Goal: Task Accomplishment & Management: Use online tool/utility

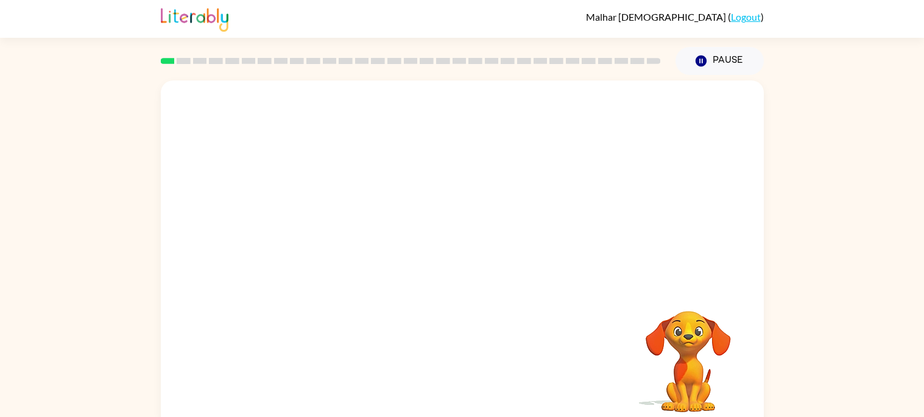
click at [686, 155] on div at bounding box center [462, 182] width 603 height 205
click at [692, 239] on div at bounding box center [462, 182] width 603 height 205
click at [511, 237] on div at bounding box center [462, 182] width 603 height 205
click at [457, 258] on div at bounding box center [462, 260] width 78 height 44
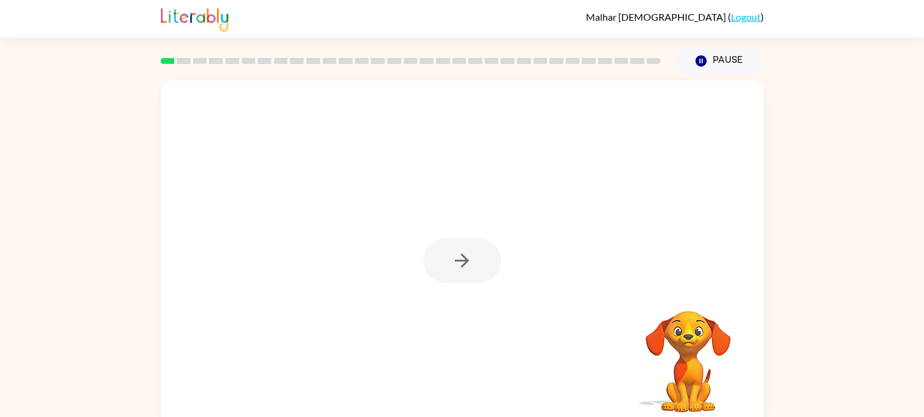
click at [457, 258] on div at bounding box center [462, 260] width 78 height 44
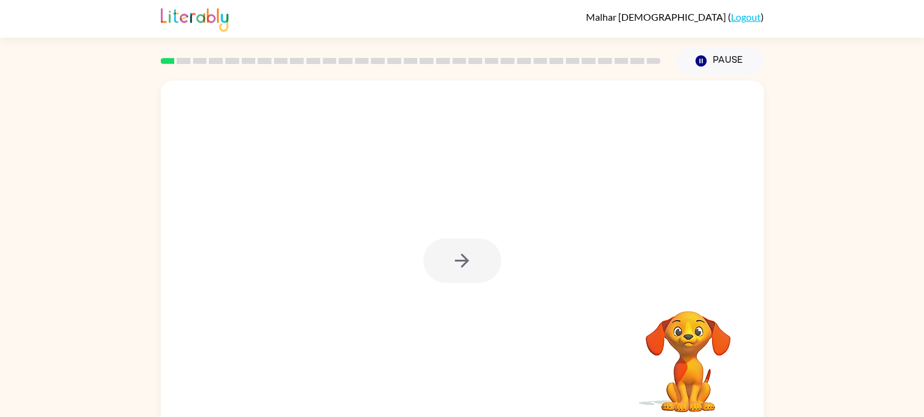
click at [457, 258] on div at bounding box center [462, 260] width 78 height 44
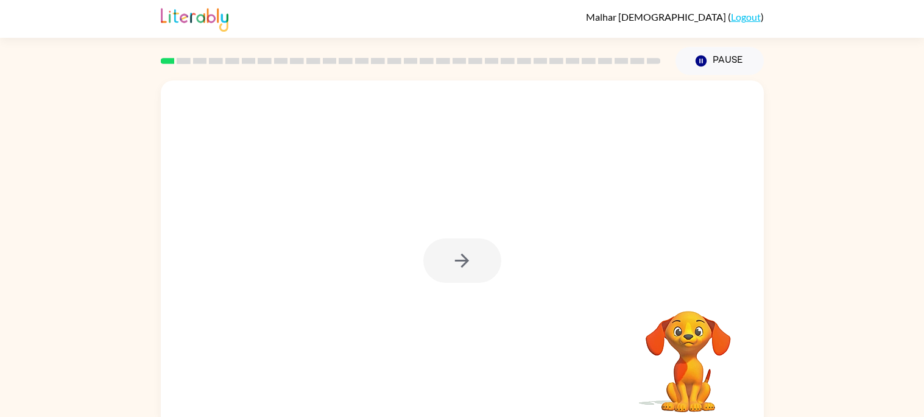
click at [457, 258] on div at bounding box center [462, 260] width 78 height 44
click at [457, 258] on icon "button" at bounding box center [461, 260] width 21 height 21
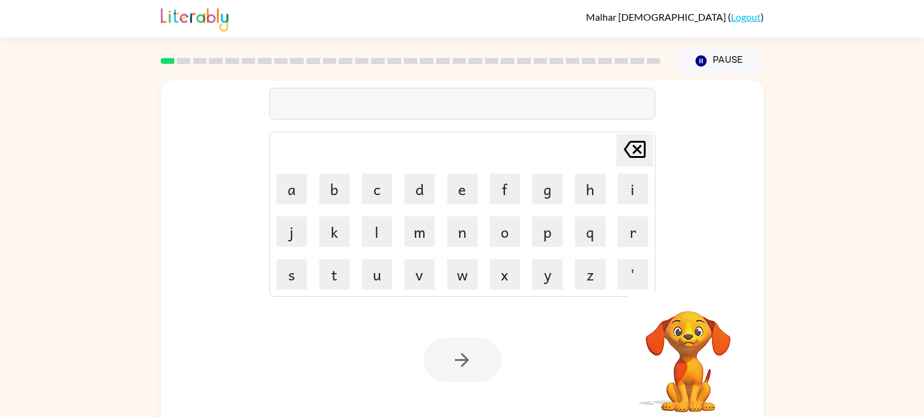
click at [343, 104] on div at bounding box center [462, 104] width 386 height 32
click at [350, 122] on div "[PERSON_NAME] last character input a b c d e f g h i j k l m n o p q r s t u v …" at bounding box center [462, 182] width 386 height 227
click at [671, 362] on video "Your browser must support playing .mp4 files to use Literably. Please try using…" at bounding box center [688, 353] width 122 height 122
click at [546, 361] on div "Your browser must support playing .mp4 files to use Literably. Please try using…" at bounding box center [462, 359] width 603 height 137
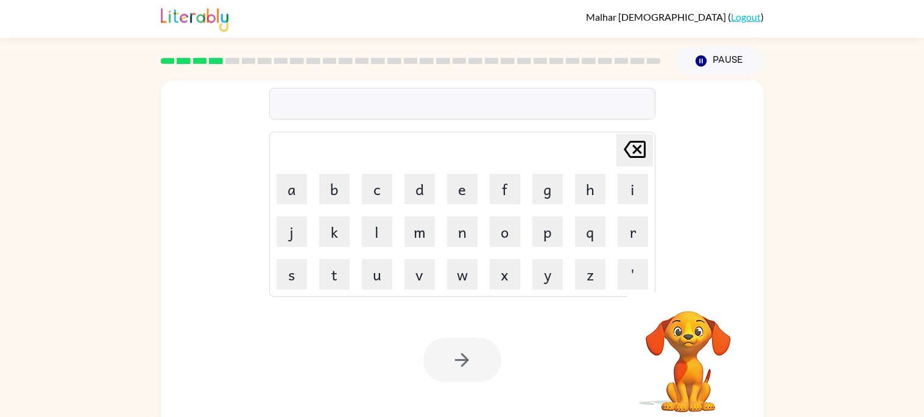
click at [425, 356] on div at bounding box center [462, 359] width 78 height 44
click at [694, 52] on button "Pause Pause" at bounding box center [719, 61] width 88 height 28
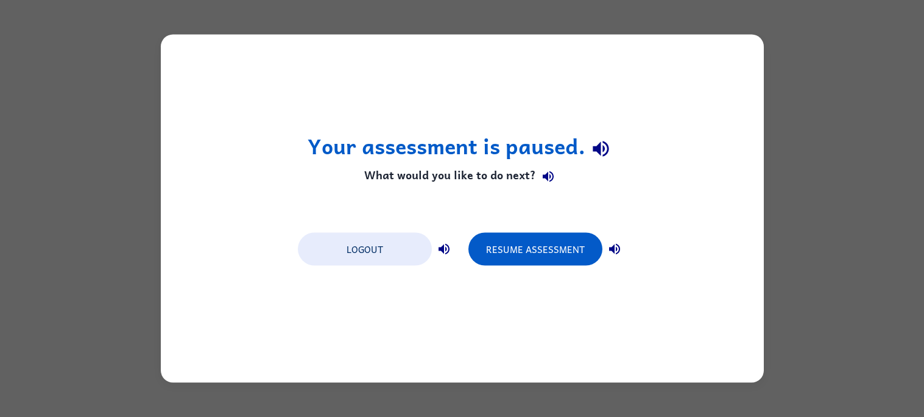
click at [694, 52] on div "Your assessment is paused. What would you like to do next? Logout Resume Assess…" at bounding box center [462, 209] width 603 height 348
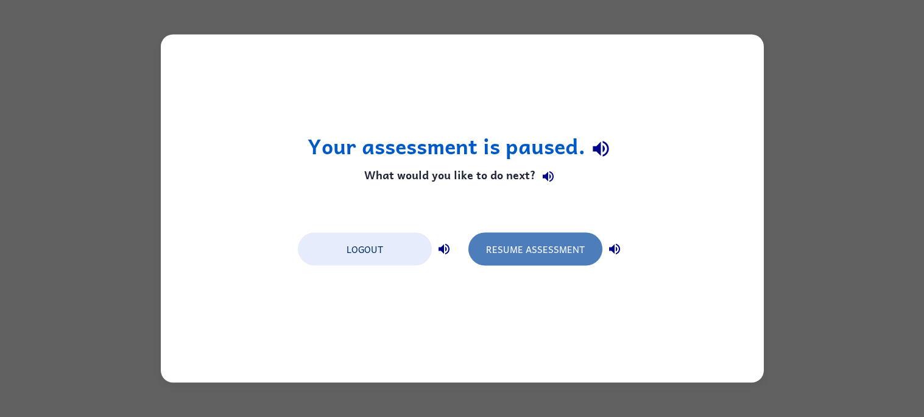
click at [527, 248] on button "Resume Assessment" at bounding box center [535, 249] width 134 height 33
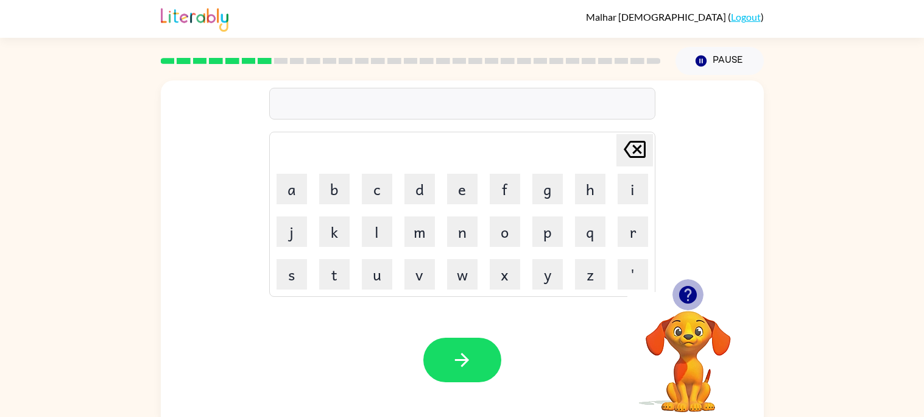
click at [677, 295] on icon "button" at bounding box center [687, 294] width 21 height 21
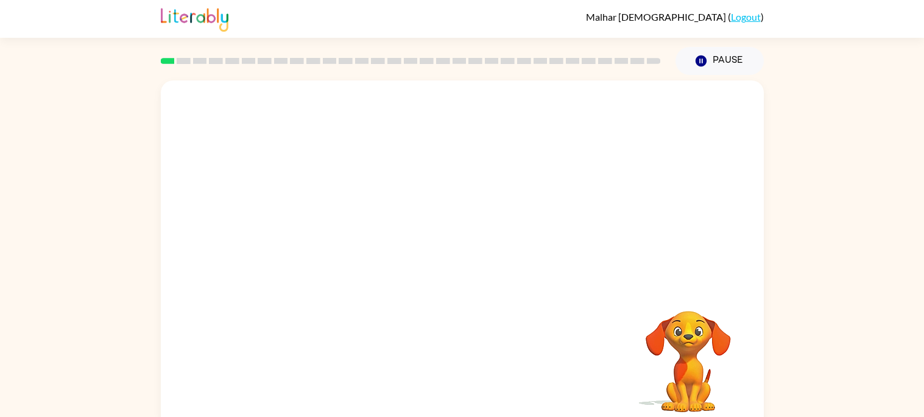
scroll to position [11, 0]
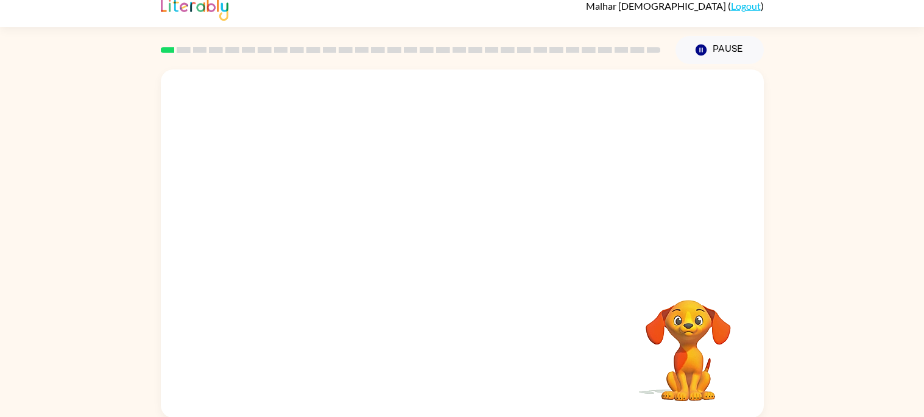
click at [660, 253] on div at bounding box center [462, 171] width 603 height 205
click at [657, 251] on div at bounding box center [462, 171] width 603 height 205
click at [651, 320] on video "Your browser must support playing .mp4 files to use Literably. Please try using…" at bounding box center [688, 342] width 122 height 122
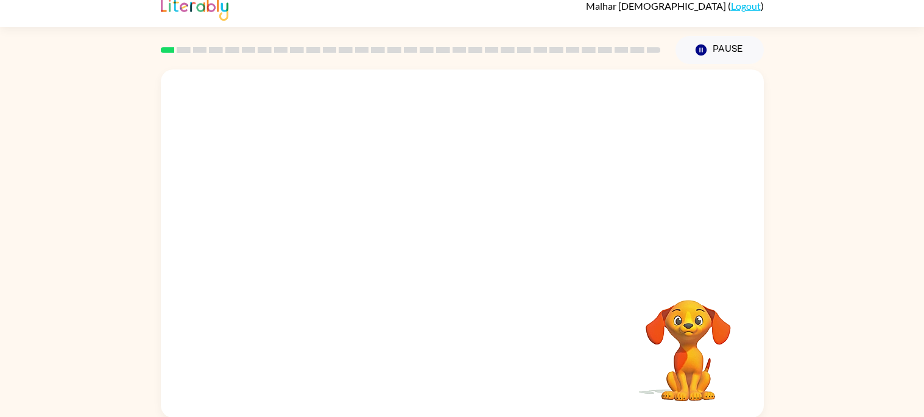
click at [479, 220] on video "Your browser must support playing .mp4 files to use Literably. Please try using…" at bounding box center [462, 171] width 603 height 205
click at [464, 231] on div at bounding box center [462, 249] width 78 height 44
click at [462, 234] on div at bounding box center [462, 249] width 78 height 44
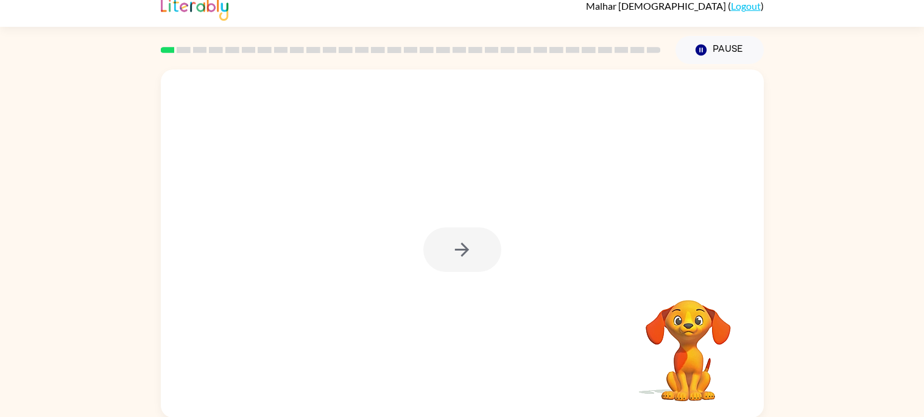
click at [462, 234] on div at bounding box center [462, 249] width 78 height 44
click at [462, 234] on button "button" at bounding box center [462, 249] width 78 height 44
click at [462, 234] on div at bounding box center [462, 249] width 78 height 44
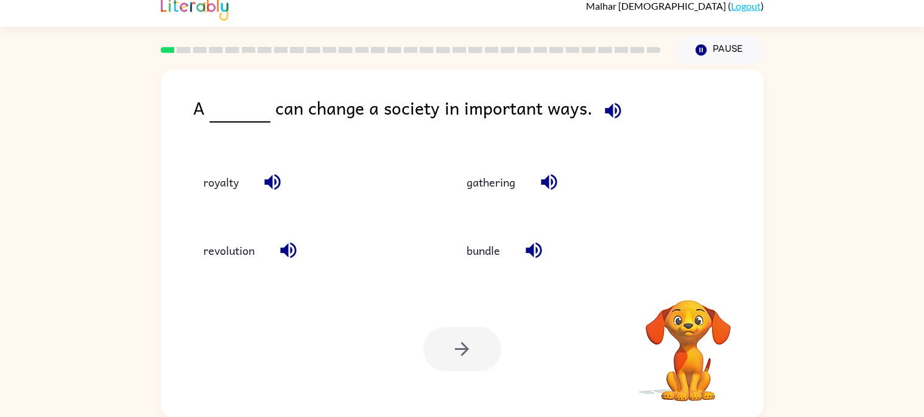
click at [462, 234] on div "bundle" at bounding box center [572, 250] width 236 height 33
click at [262, 264] on div "revolution" at bounding box center [309, 250] width 236 height 33
click at [248, 248] on button "revolution" at bounding box center [229, 250] width 76 height 33
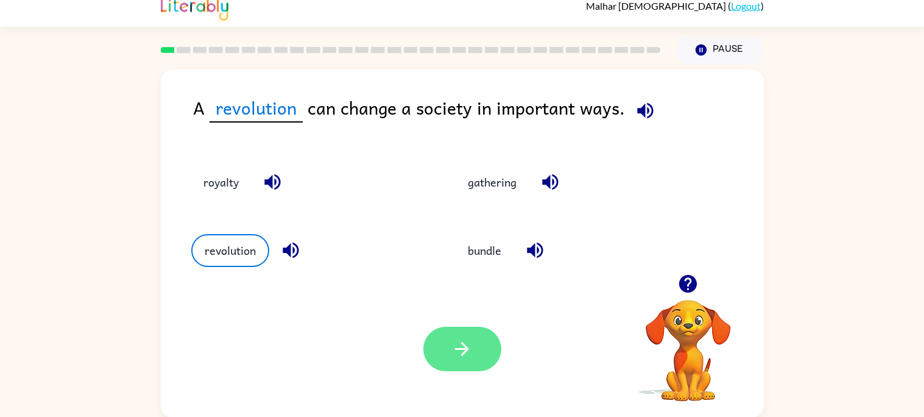
click at [461, 327] on button "button" at bounding box center [462, 348] width 78 height 44
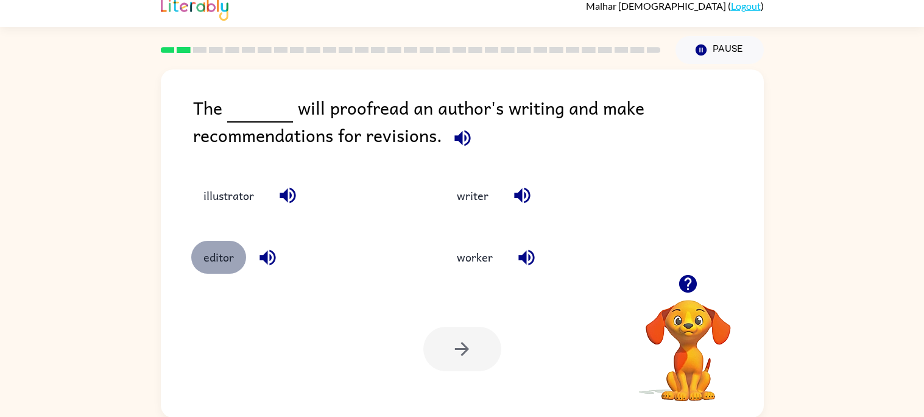
click at [228, 249] on button "editor" at bounding box center [218, 257] width 55 height 33
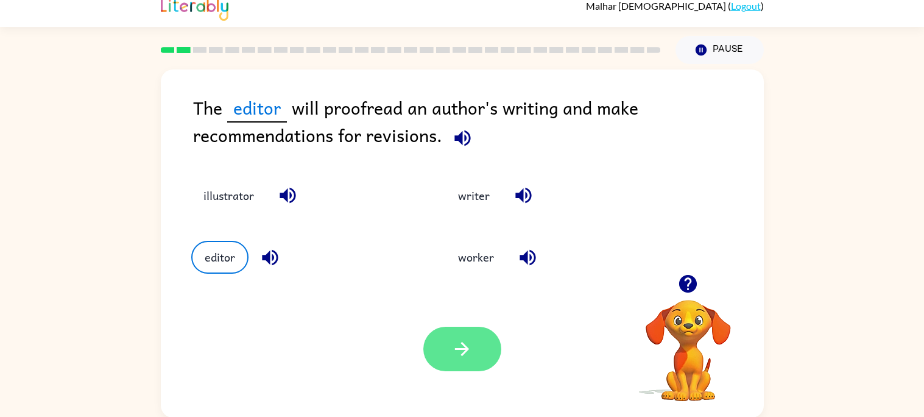
click at [464, 342] on icon "button" at bounding box center [461, 348] width 21 height 21
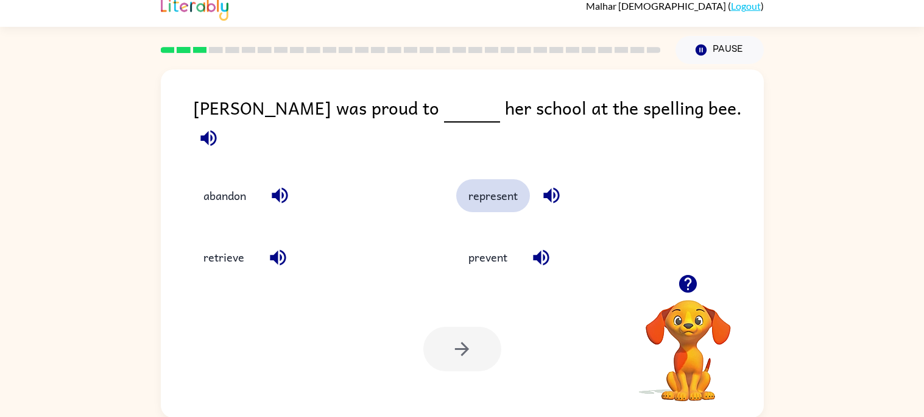
click at [470, 181] on button "represent" at bounding box center [493, 195] width 74 height 33
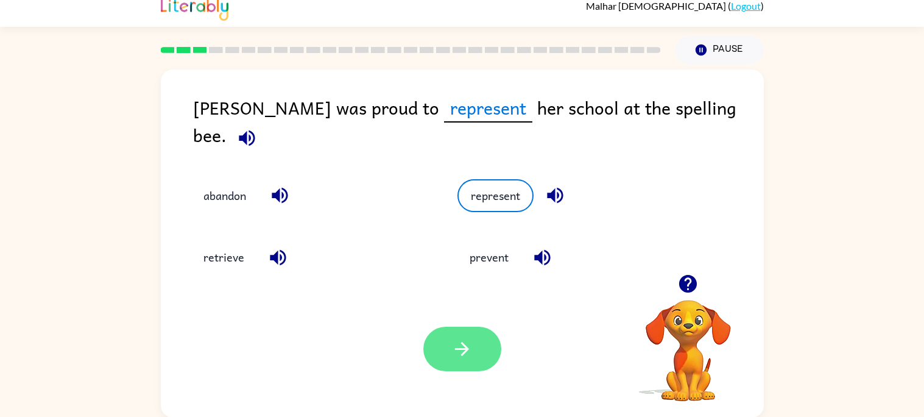
click at [454, 349] on icon "button" at bounding box center [461, 348] width 21 height 21
click at [454, 349] on div at bounding box center [462, 348] width 78 height 44
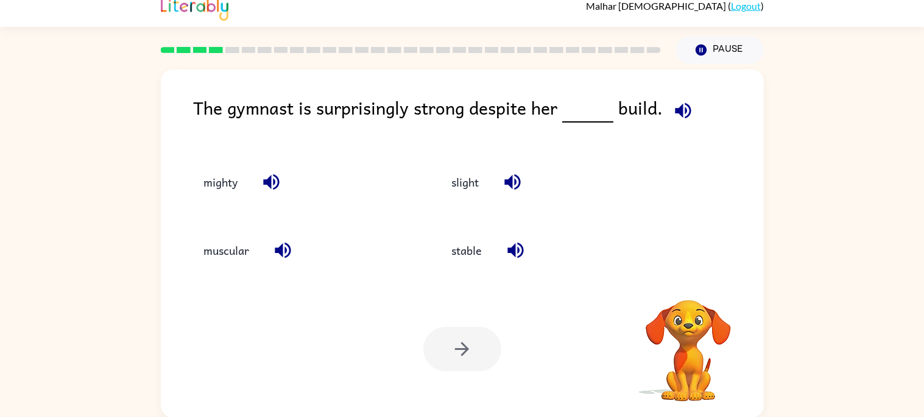
click at [454, 349] on div at bounding box center [462, 348] width 78 height 44
click at [232, 253] on button "muscular" at bounding box center [226, 250] width 70 height 33
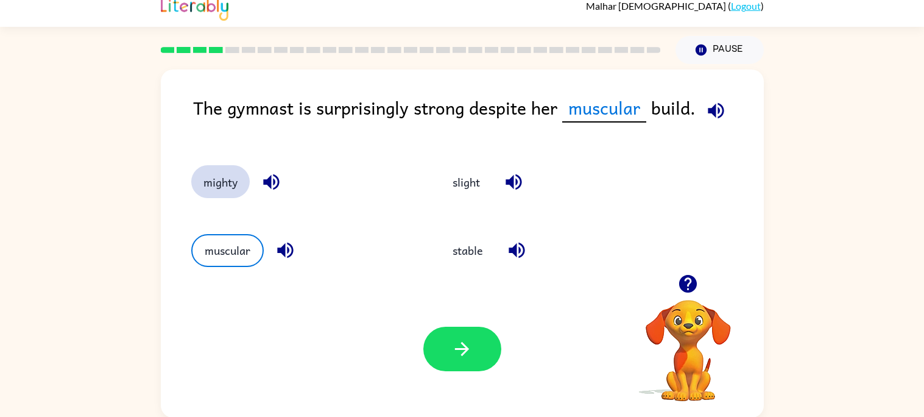
click at [210, 173] on button "mighty" at bounding box center [220, 181] width 58 height 33
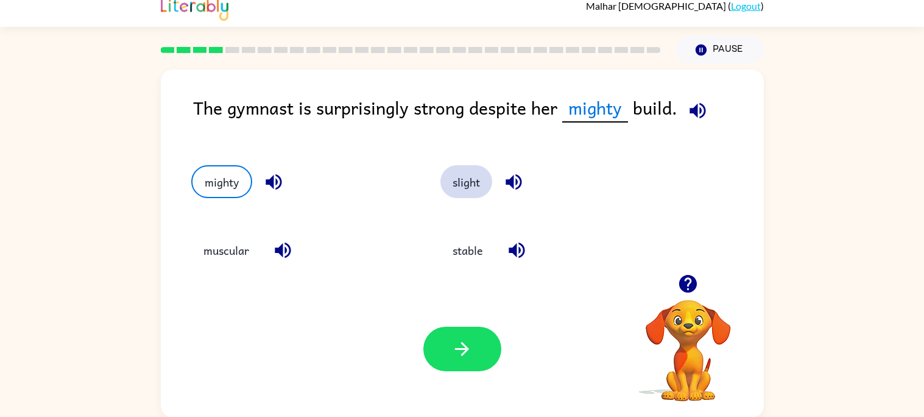
click at [456, 178] on button "slight" at bounding box center [466, 181] width 52 height 33
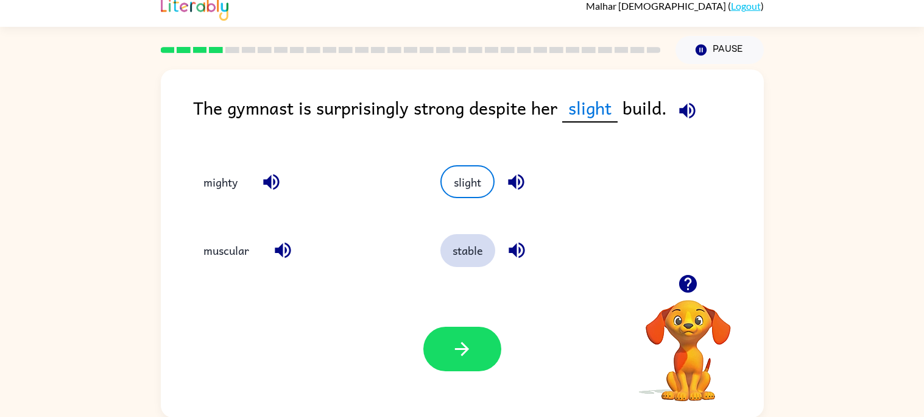
click at [460, 256] on button "stable" at bounding box center [467, 250] width 55 height 33
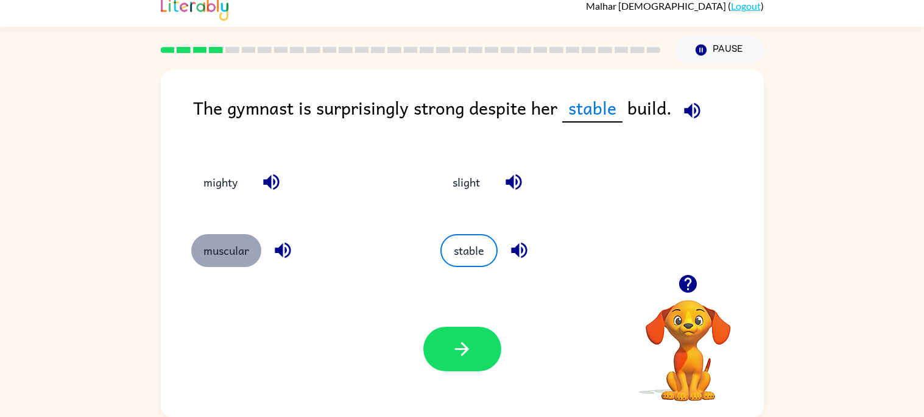
click at [213, 248] on button "muscular" at bounding box center [226, 250] width 70 height 33
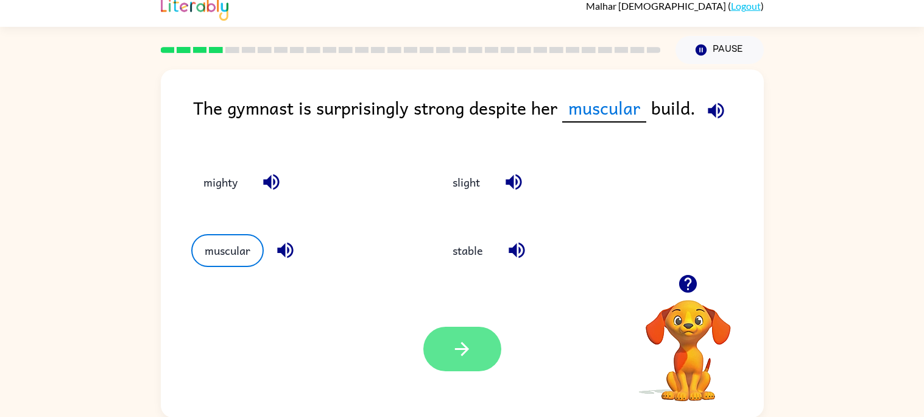
click at [450, 340] on button "button" at bounding box center [462, 348] width 78 height 44
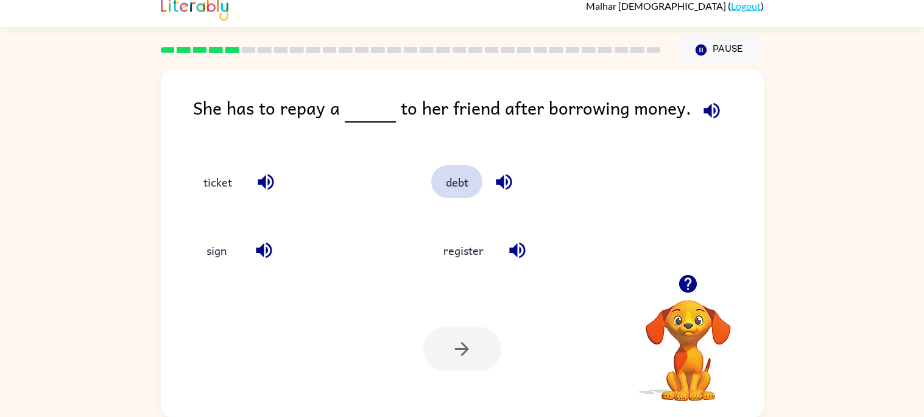
click at [442, 180] on button "debt" at bounding box center [456, 181] width 51 height 33
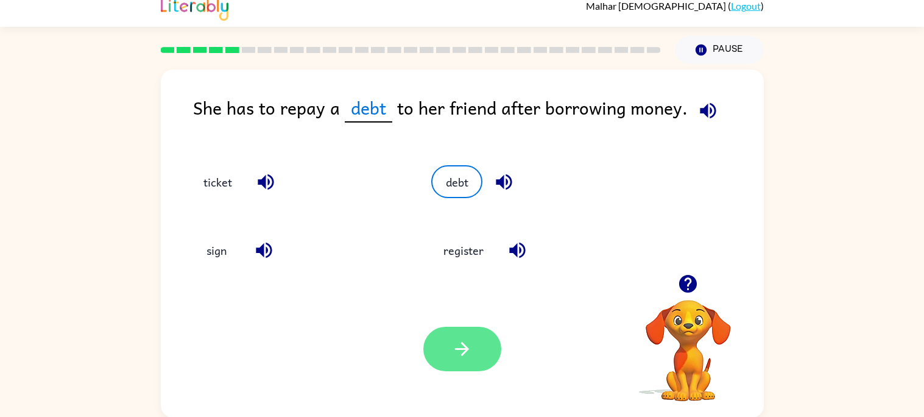
click at [470, 343] on icon "button" at bounding box center [461, 348] width 21 height 21
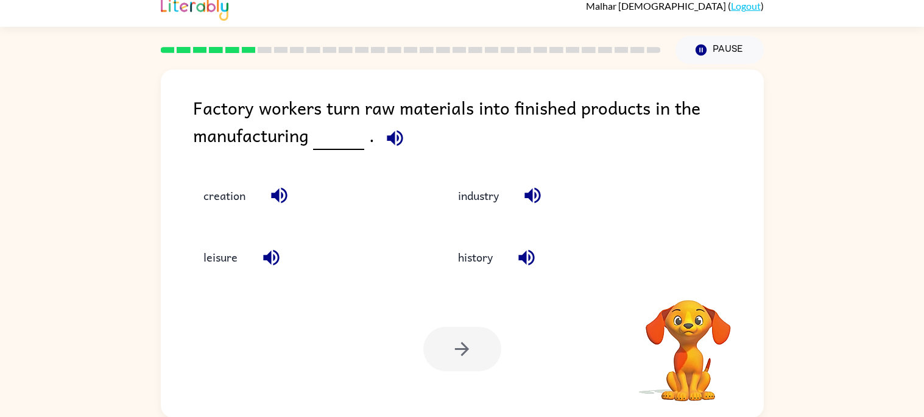
click at [470, 343] on div at bounding box center [462, 348] width 78 height 44
click at [464, 194] on button "industry" at bounding box center [478, 195] width 65 height 33
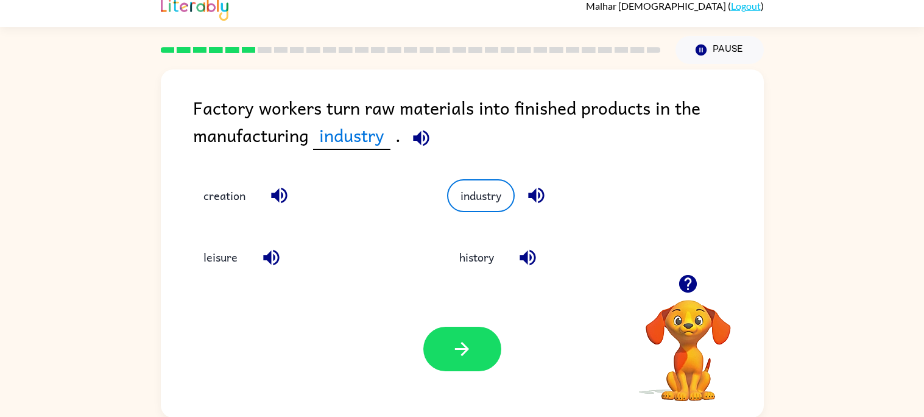
click at [453, 321] on div "Your browser must support playing .mp4 files to use Literably. Please try using…" at bounding box center [462, 348] width 603 height 137
click at [448, 369] on button "button" at bounding box center [462, 348] width 78 height 44
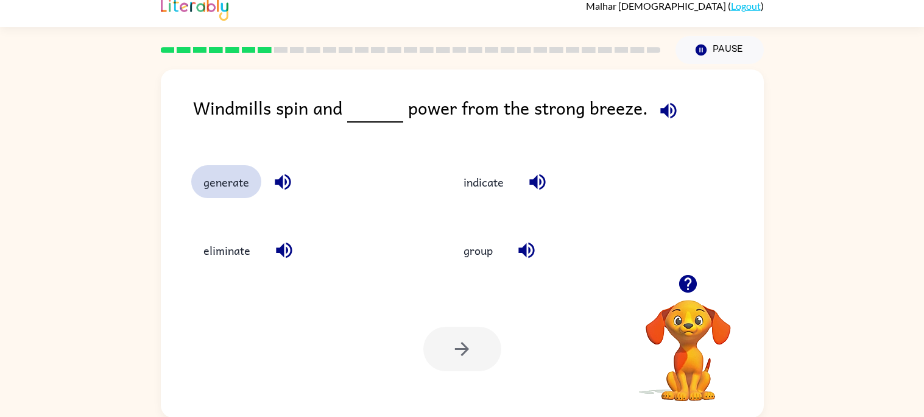
click at [220, 166] on button "generate" at bounding box center [226, 181] width 70 height 33
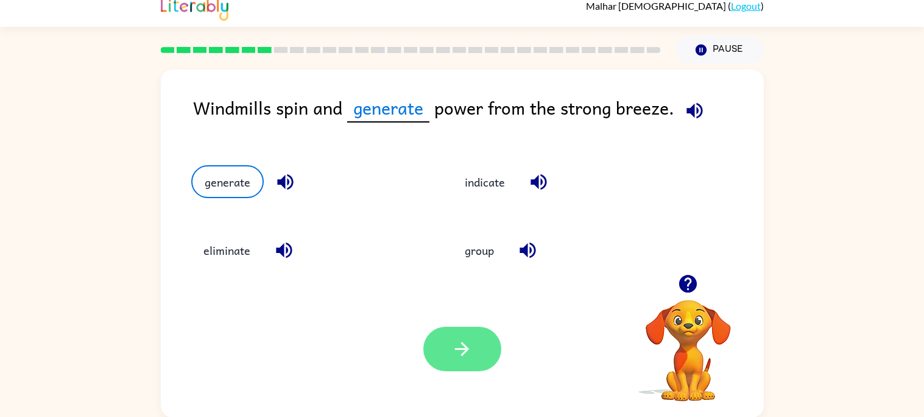
click at [445, 345] on button "button" at bounding box center [462, 348] width 78 height 44
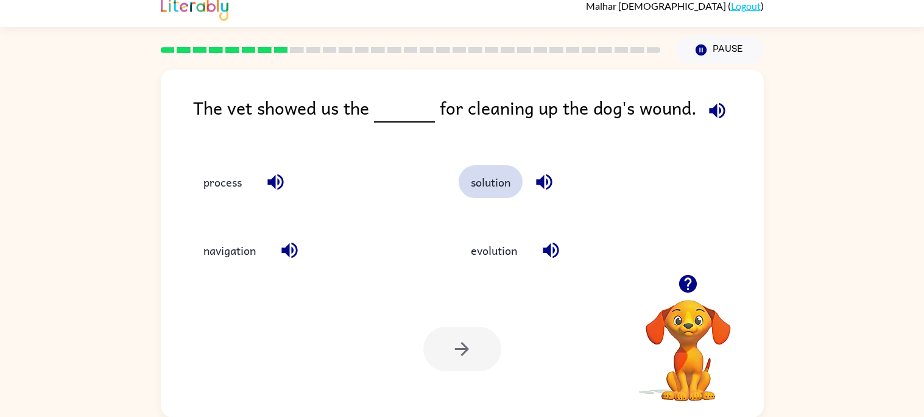
click at [473, 190] on button "solution" at bounding box center [491, 181] width 64 height 33
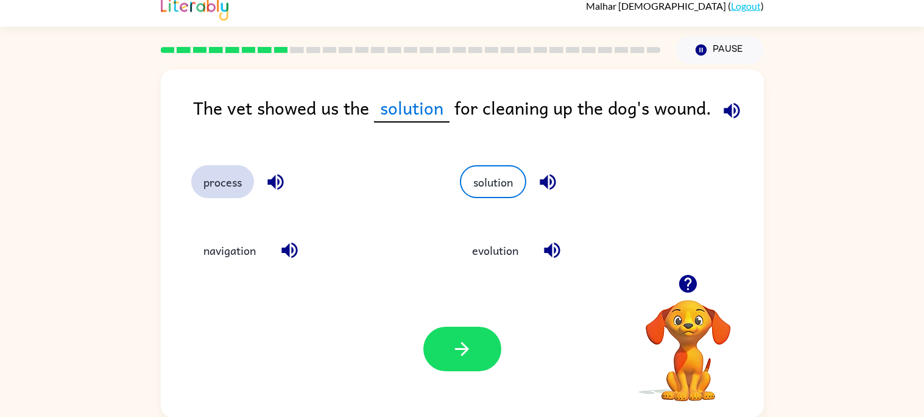
click at [213, 183] on button "process" at bounding box center [222, 181] width 63 height 33
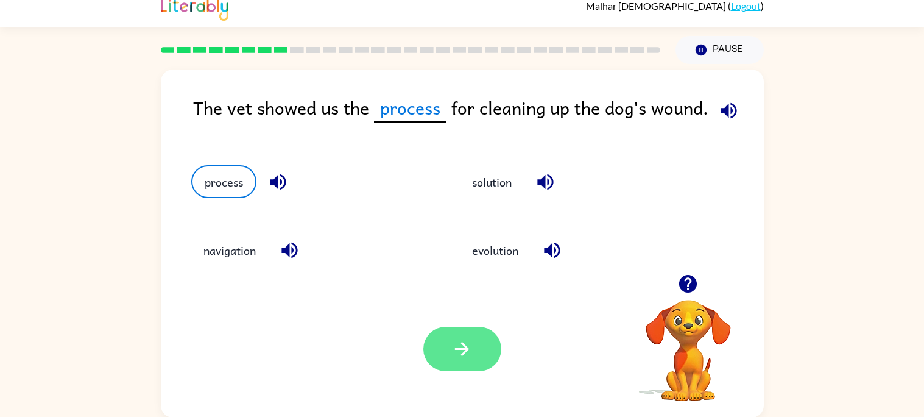
click at [454, 343] on icon "button" at bounding box center [461, 348] width 21 height 21
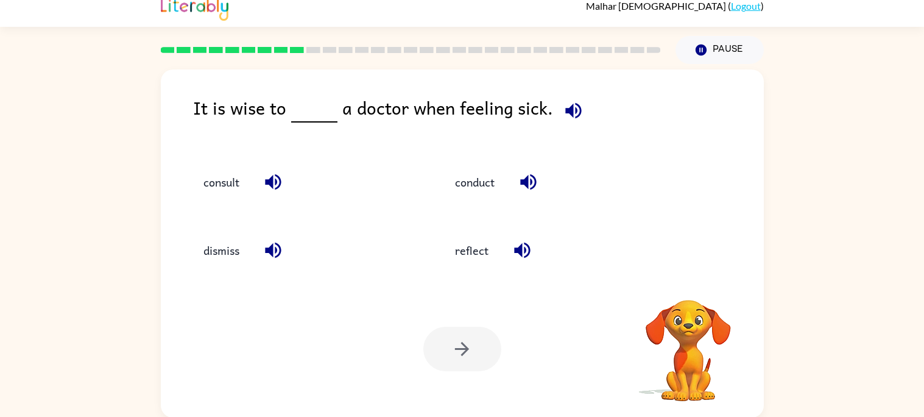
click at [454, 343] on div at bounding box center [462, 348] width 78 height 44
click at [220, 189] on button "consult" at bounding box center [221, 181] width 60 height 33
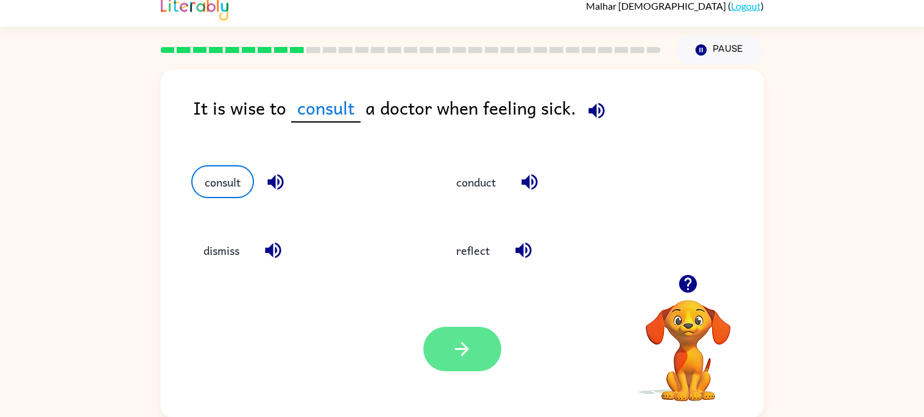
click at [448, 342] on button "button" at bounding box center [462, 348] width 78 height 44
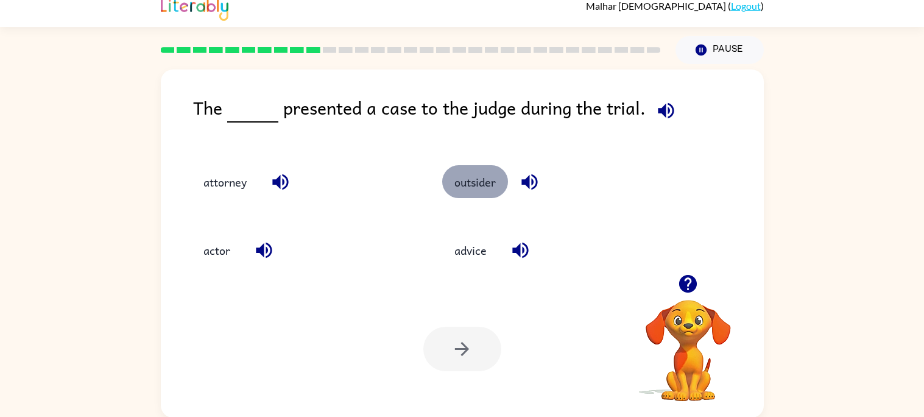
click at [474, 186] on button "outsider" at bounding box center [475, 181] width 66 height 33
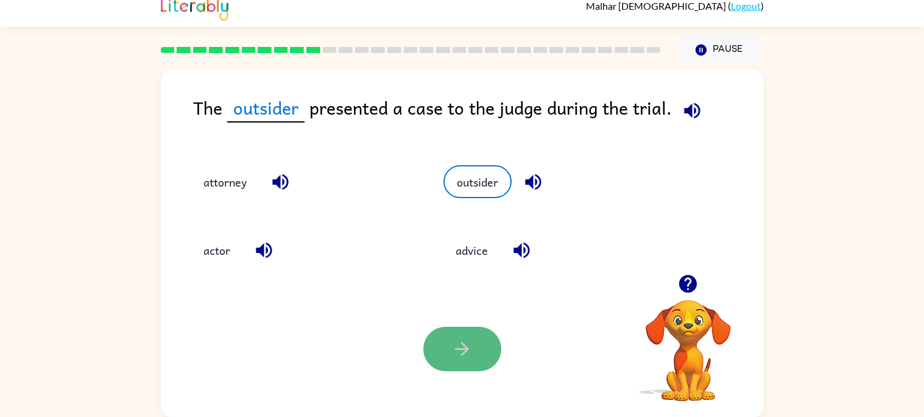
click at [470, 353] on icon "button" at bounding box center [461, 348] width 21 height 21
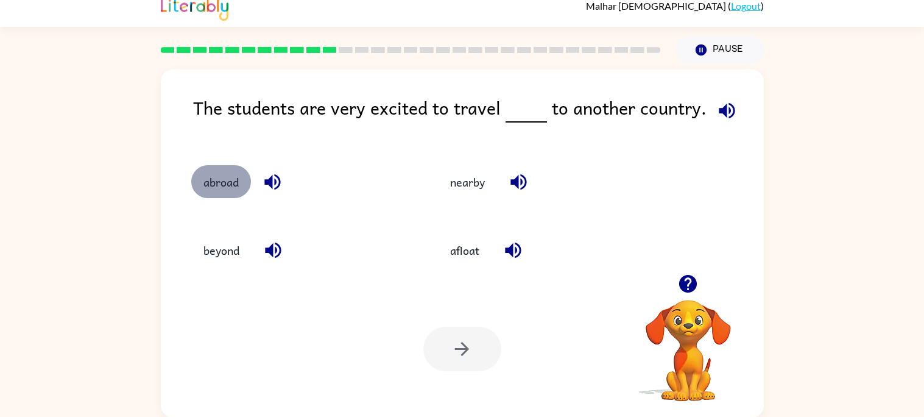
click at [230, 186] on button "abroad" at bounding box center [221, 181] width 60 height 33
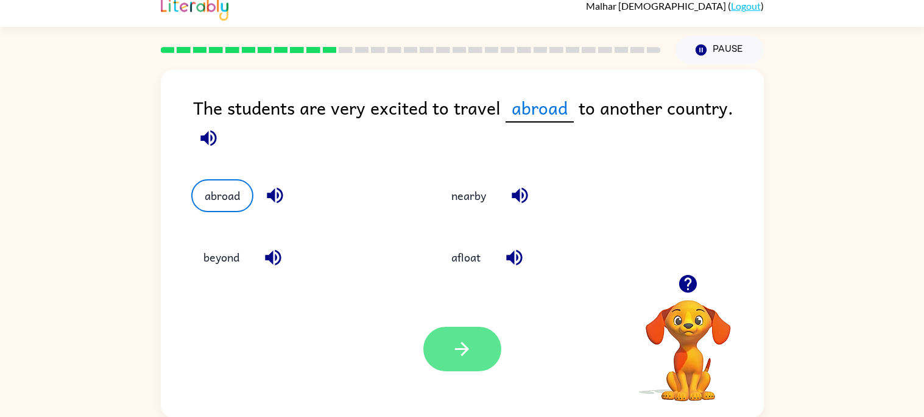
click at [461, 364] on button "button" at bounding box center [462, 348] width 78 height 44
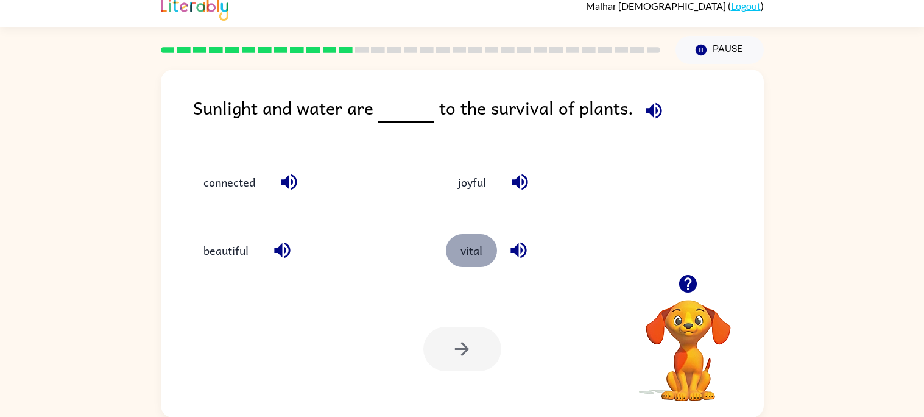
click at [457, 246] on button "vital" at bounding box center [471, 250] width 51 height 33
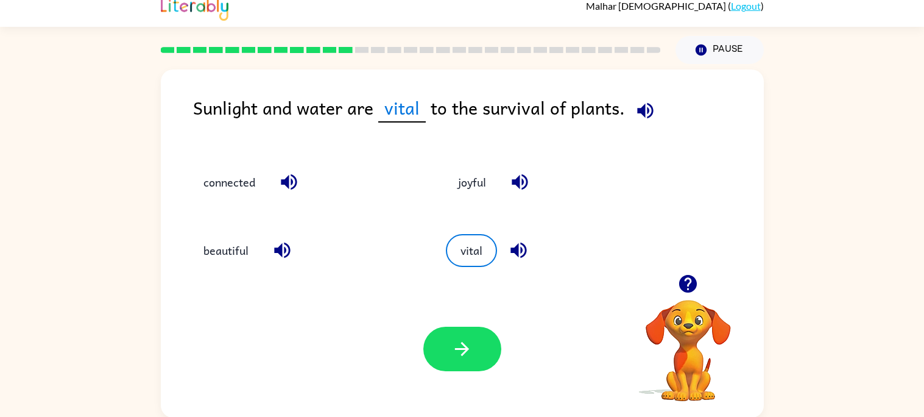
click at [453, 320] on div "Your browser must support playing .mp4 files to use Literably. Please try using…" at bounding box center [462, 348] width 603 height 137
click at [205, 174] on button "connected" at bounding box center [229, 181] width 76 height 33
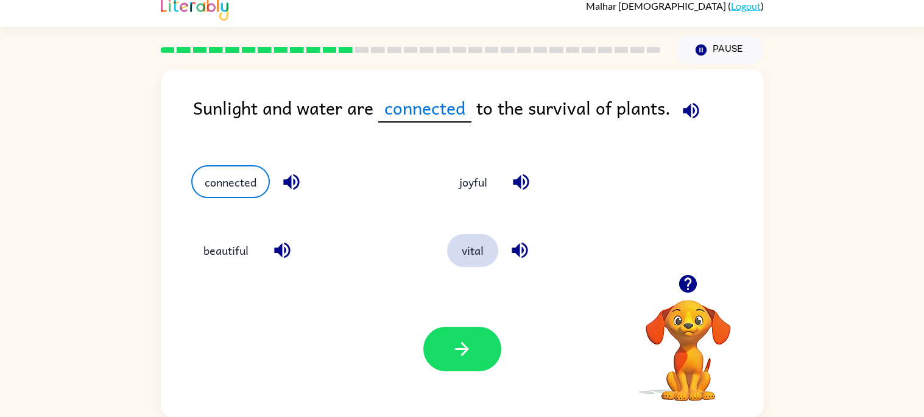
click at [467, 246] on button "vital" at bounding box center [472, 250] width 51 height 33
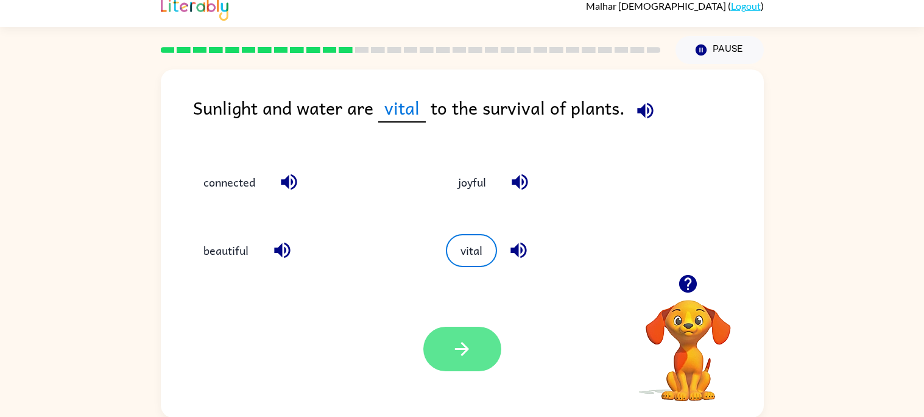
click at [431, 354] on button "button" at bounding box center [462, 348] width 78 height 44
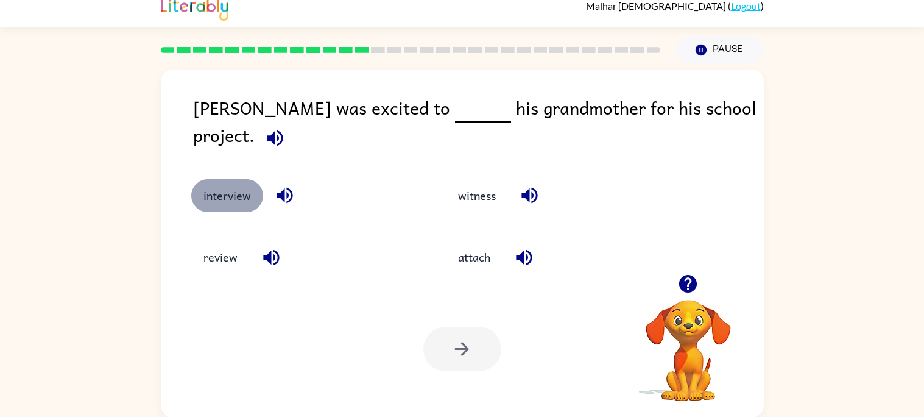
click at [233, 195] on button "interview" at bounding box center [227, 195] width 72 height 33
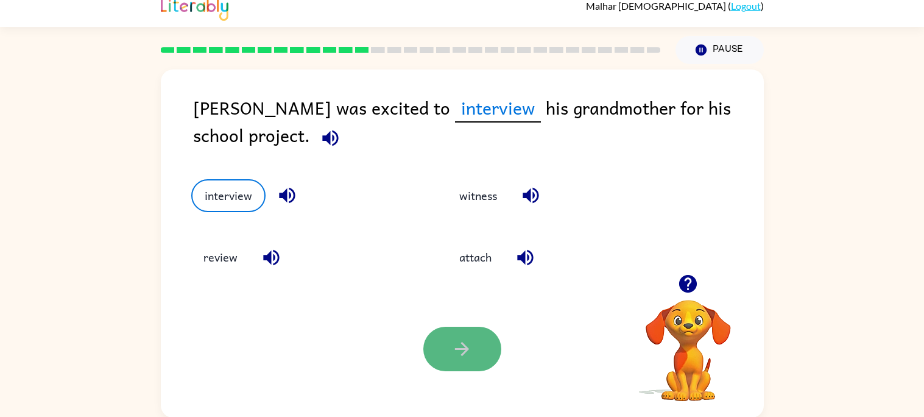
click at [462, 339] on icon "button" at bounding box center [461, 348] width 21 height 21
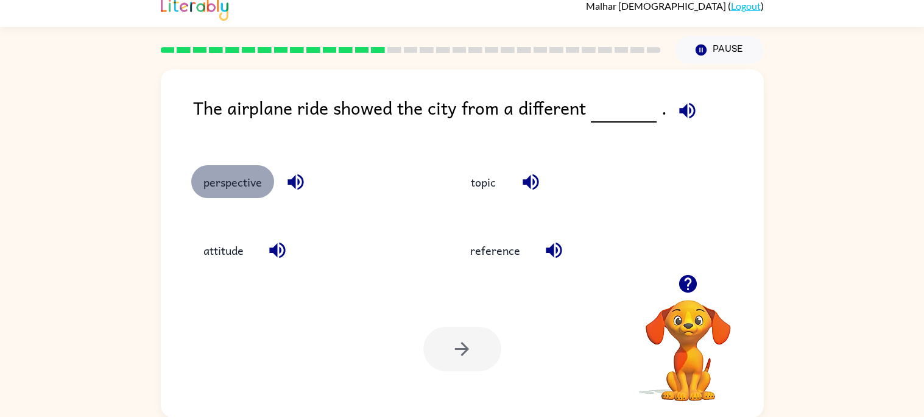
click at [210, 185] on button "perspective" at bounding box center [232, 181] width 83 height 33
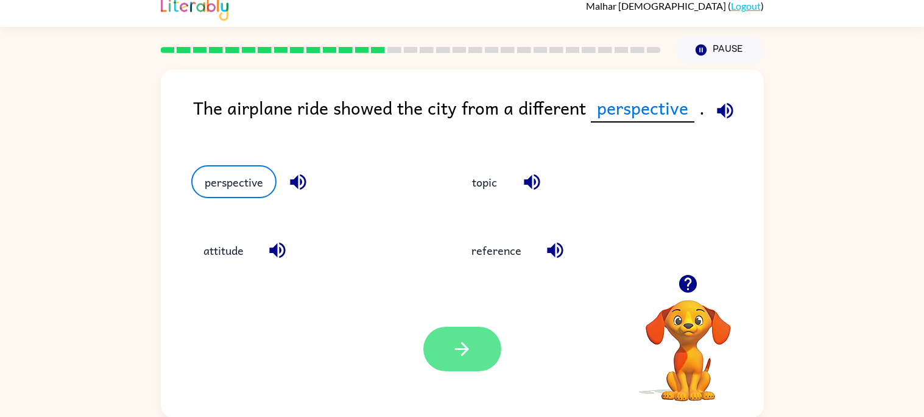
click at [496, 348] on button "button" at bounding box center [462, 348] width 78 height 44
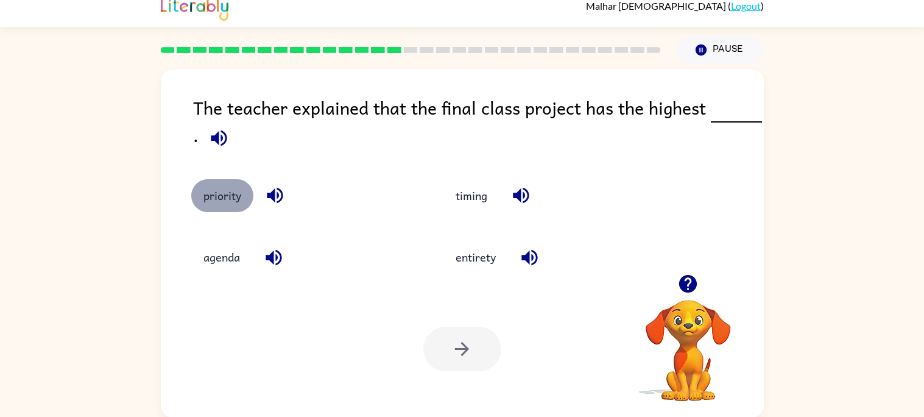
click at [206, 183] on button "priority" at bounding box center [222, 195] width 62 height 33
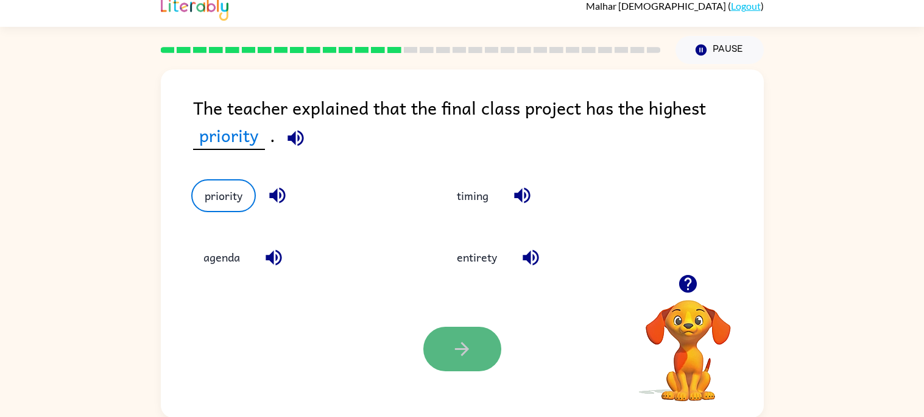
click at [435, 345] on button "button" at bounding box center [462, 348] width 78 height 44
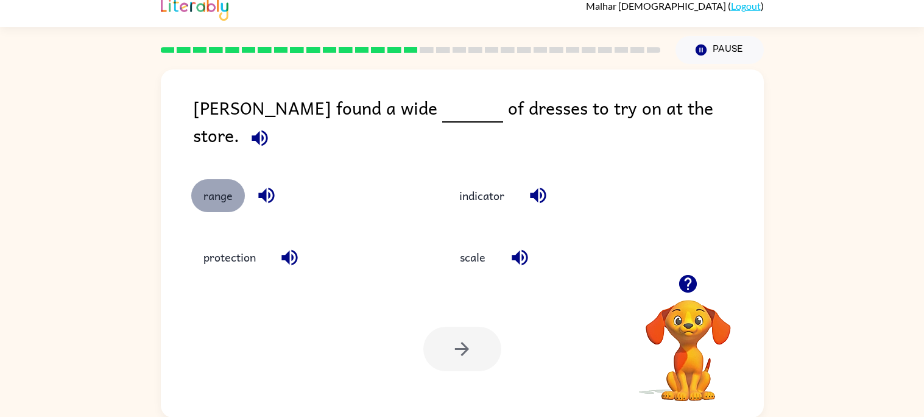
click at [238, 187] on button "range" at bounding box center [218, 195] width 54 height 33
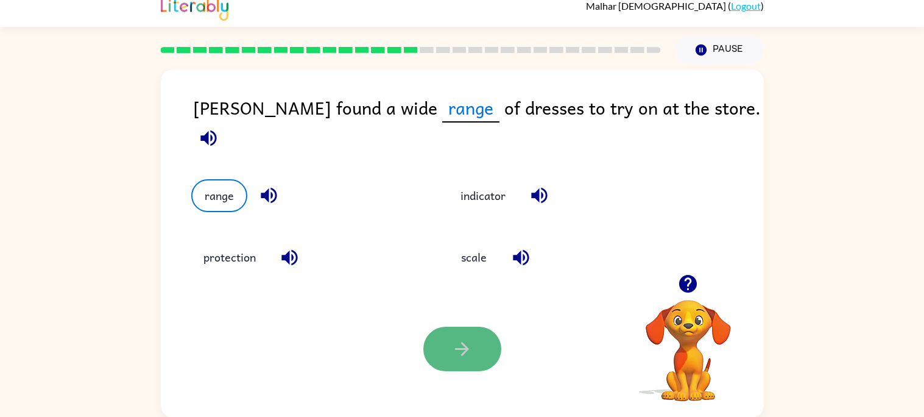
click at [463, 333] on button "button" at bounding box center [462, 348] width 78 height 44
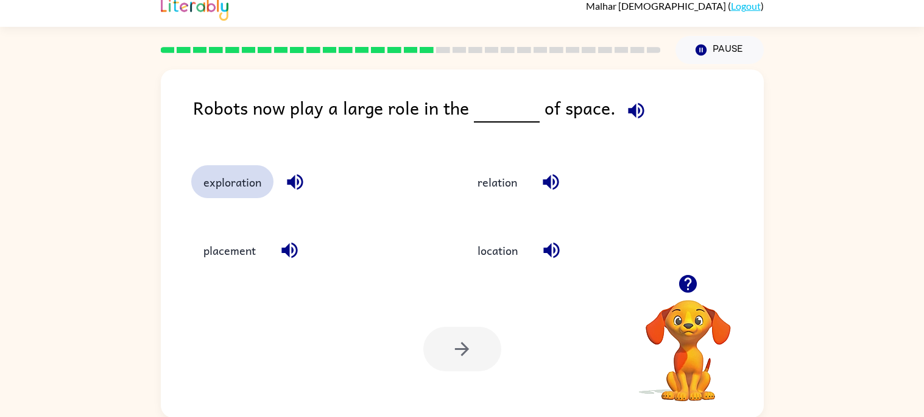
click at [246, 186] on button "exploration" at bounding box center [232, 181] width 82 height 33
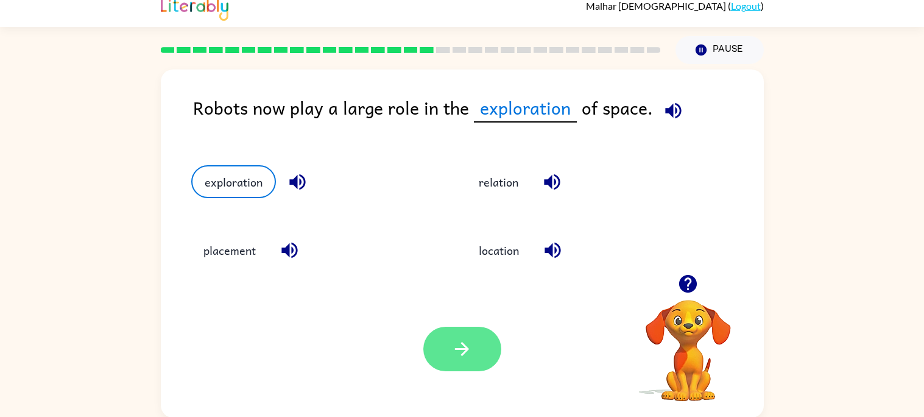
click at [444, 351] on button "button" at bounding box center [462, 348] width 78 height 44
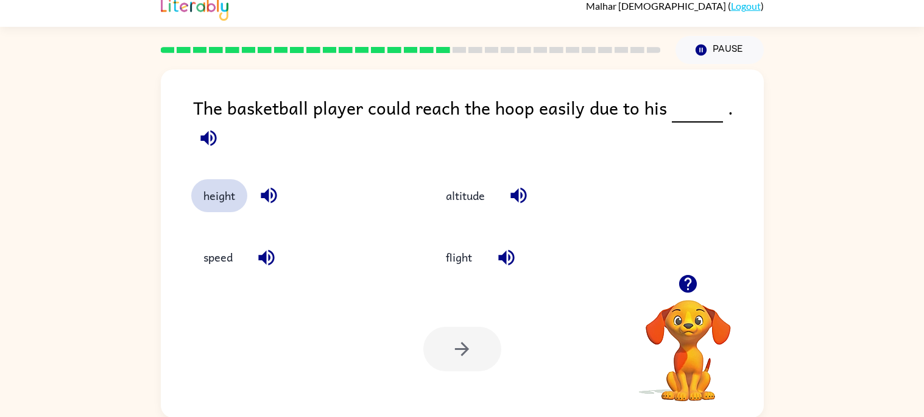
click at [238, 192] on button "height" at bounding box center [219, 195] width 56 height 33
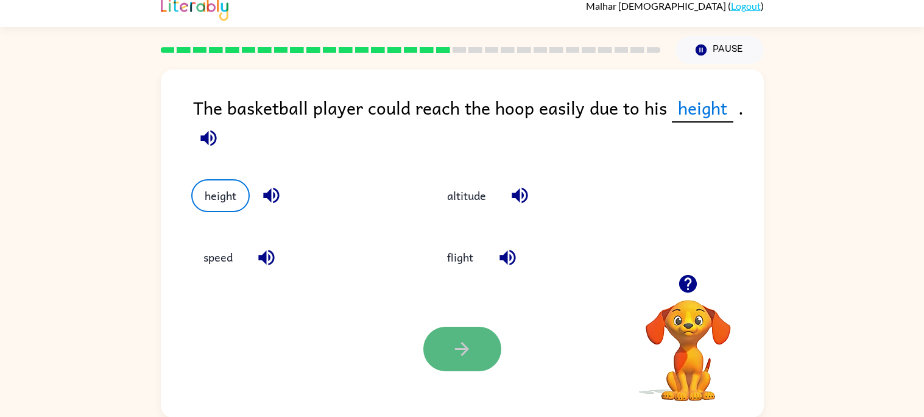
click at [487, 348] on button "button" at bounding box center [462, 348] width 78 height 44
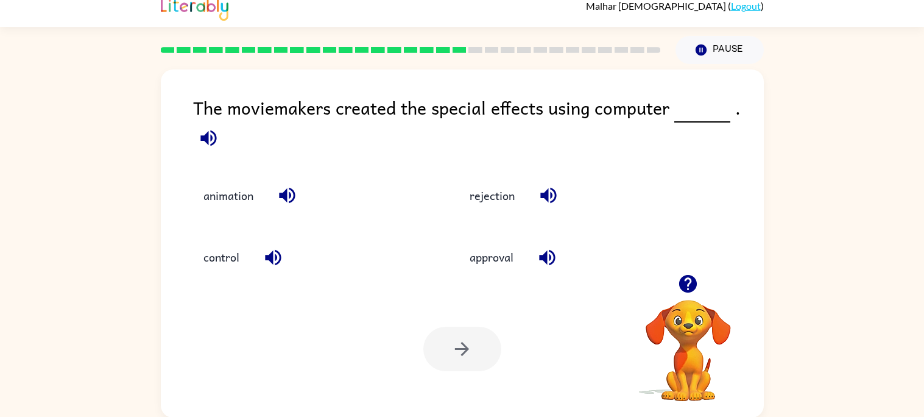
click at [487, 320] on div "Your browser must support playing .mp4 files to use Literably. Please try using…" at bounding box center [462, 348] width 603 height 137
click at [225, 181] on button "animation" at bounding box center [228, 195] width 74 height 33
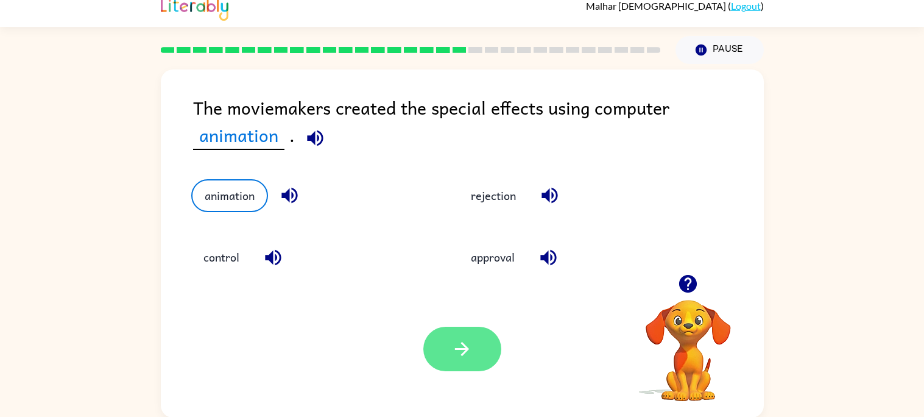
click at [459, 349] on icon "button" at bounding box center [462, 349] width 14 height 14
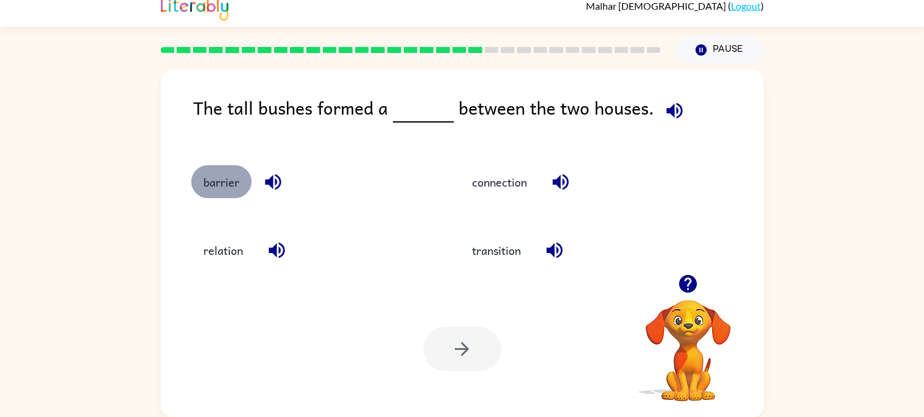
click at [209, 172] on button "barrier" at bounding box center [221, 181] width 60 height 33
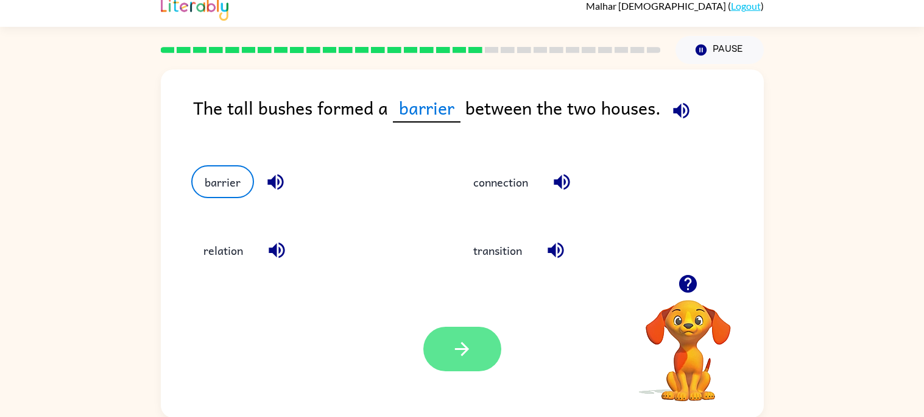
click at [457, 348] on icon "button" at bounding box center [462, 349] width 14 height 14
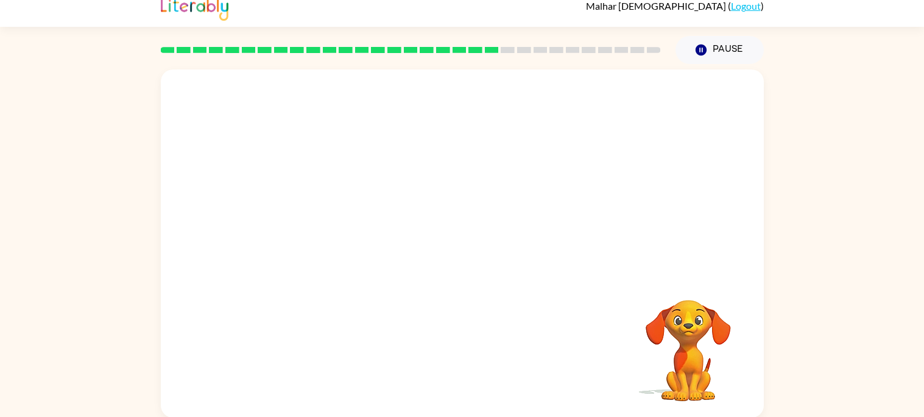
click at [685, 299] on video "Your browser must support playing .mp4 files to use Literably. Please try using…" at bounding box center [688, 342] width 122 height 122
click at [337, 241] on video "Your browser must support playing .mp4 files to use Literably. Please try using…" at bounding box center [462, 171] width 603 height 205
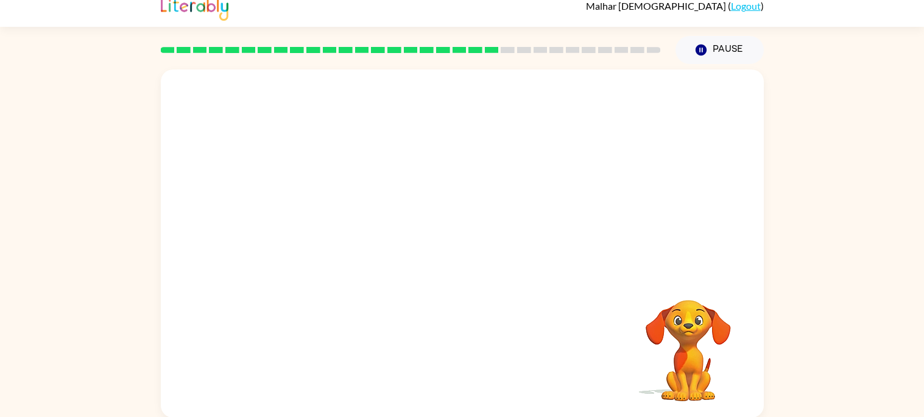
click at [337, 241] on video "Your browser must support playing .mp4 files to use Literably. Please try using…" at bounding box center [462, 171] width 603 height 205
click at [561, 317] on div at bounding box center [462, 243] width 603 height 348
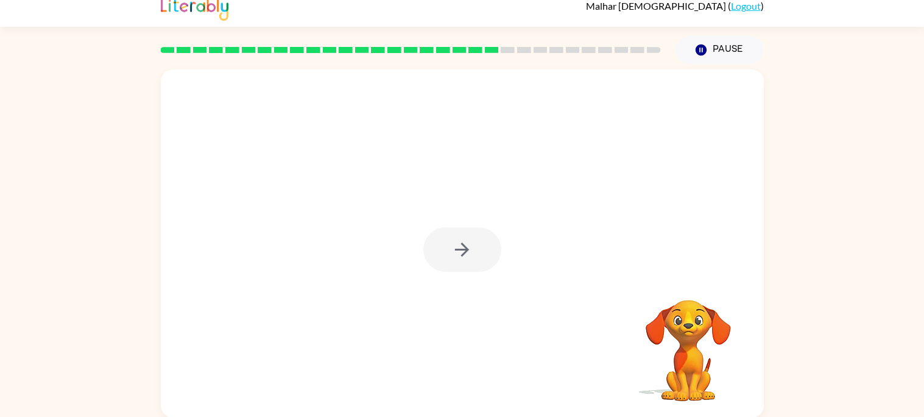
click at [561, 317] on div at bounding box center [462, 243] width 603 height 348
click at [463, 256] on div at bounding box center [462, 249] width 78 height 44
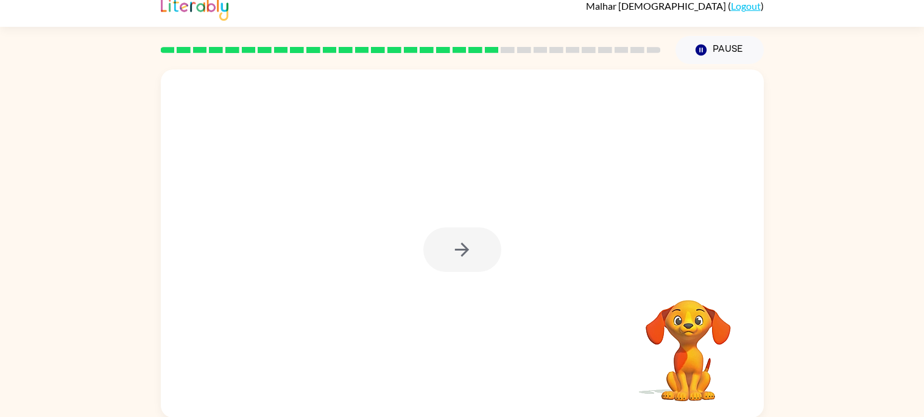
click at [463, 256] on div at bounding box center [462, 249] width 78 height 44
click at [463, 256] on icon "button" at bounding box center [461, 249] width 21 height 21
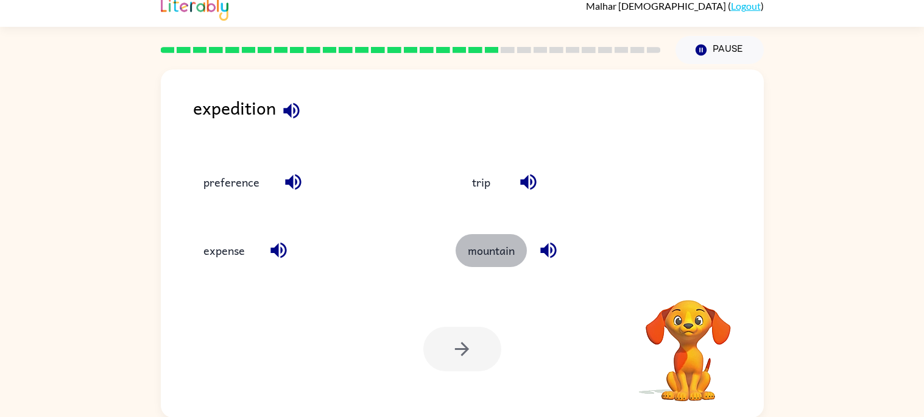
click at [464, 257] on button "mountain" at bounding box center [491, 250] width 71 height 33
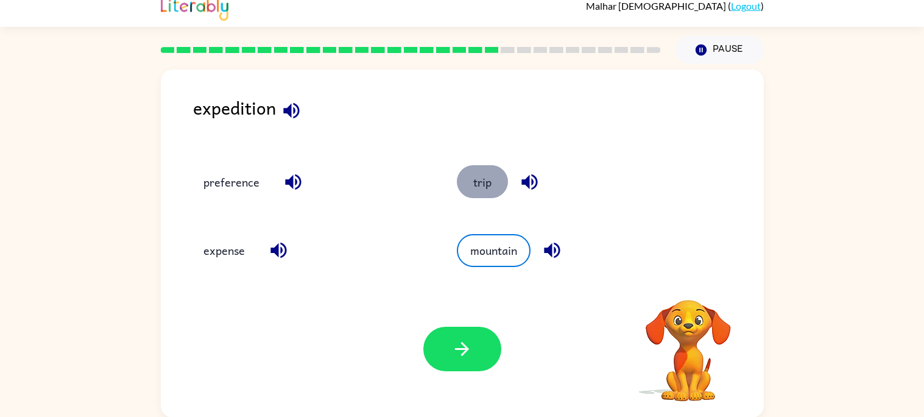
click at [481, 167] on button "trip" at bounding box center [482, 181] width 51 height 33
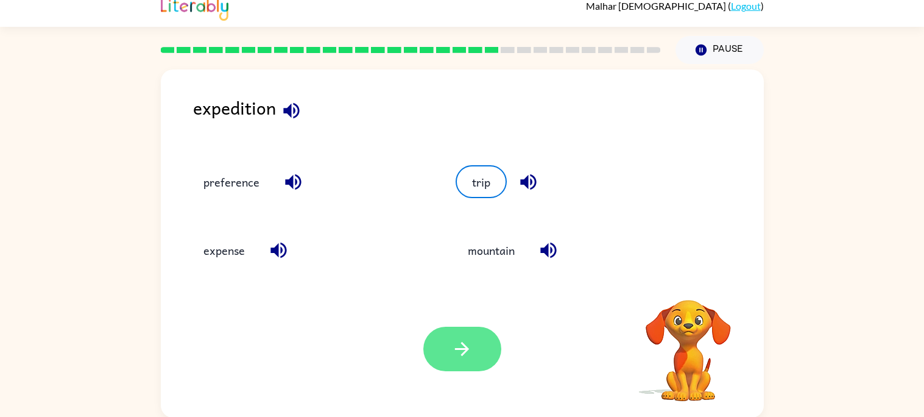
click at [445, 333] on button "button" at bounding box center [462, 348] width 78 height 44
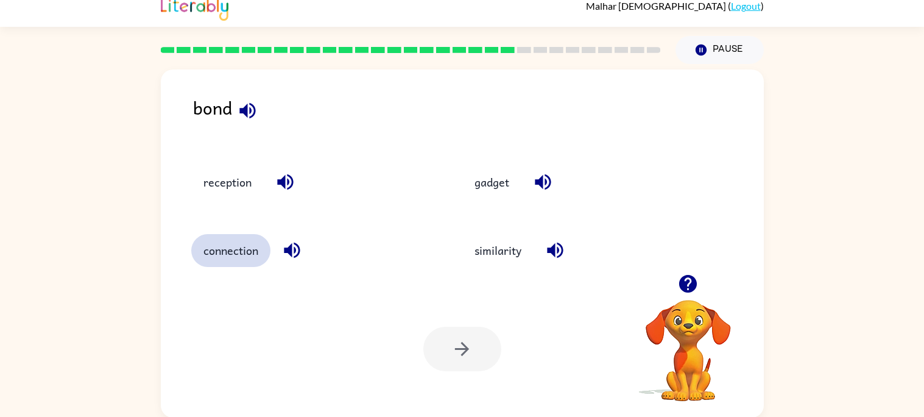
click at [202, 253] on button "connection" at bounding box center [230, 250] width 79 height 33
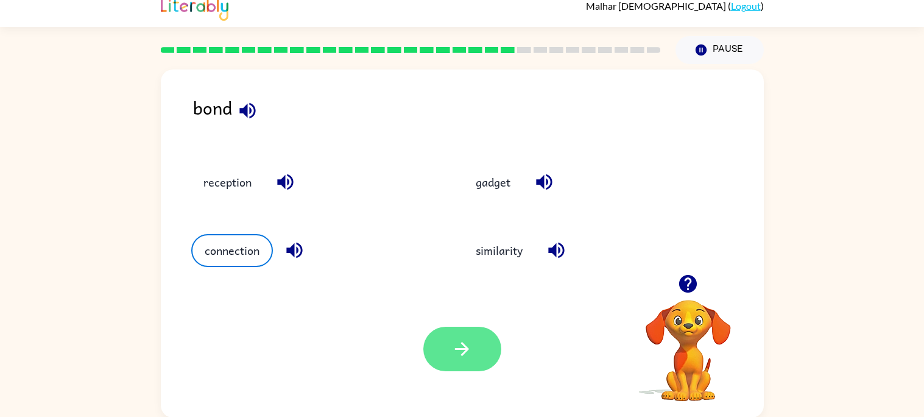
click at [488, 349] on button "button" at bounding box center [462, 348] width 78 height 44
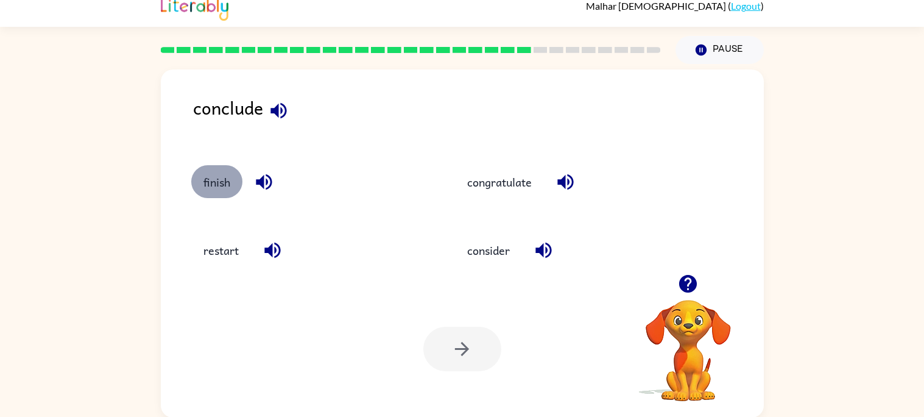
click at [214, 175] on button "finish" at bounding box center [216, 181] width 51 height 33
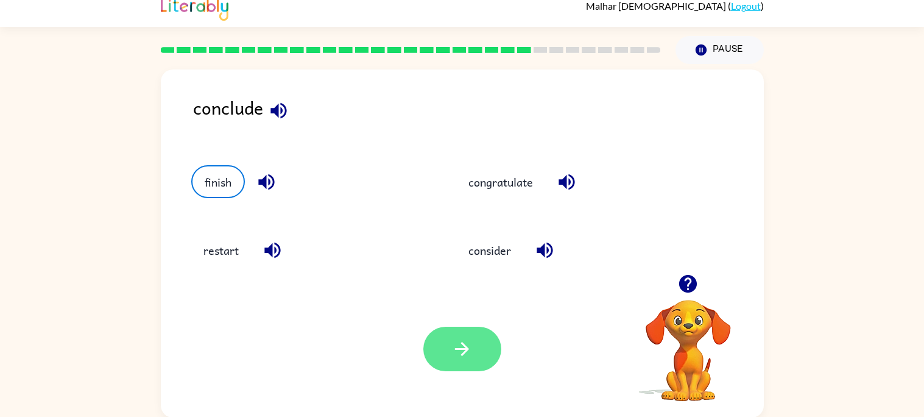
click at [437, 356] on button "button" at bounding box center [462, 348] width 78 height 44
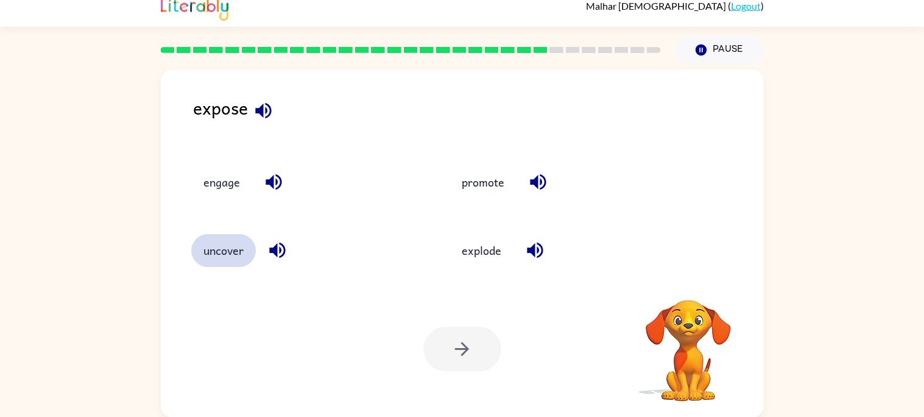
click at [231, 248] on button "uncover" at bounding box center [223, 250] width 65 height 33
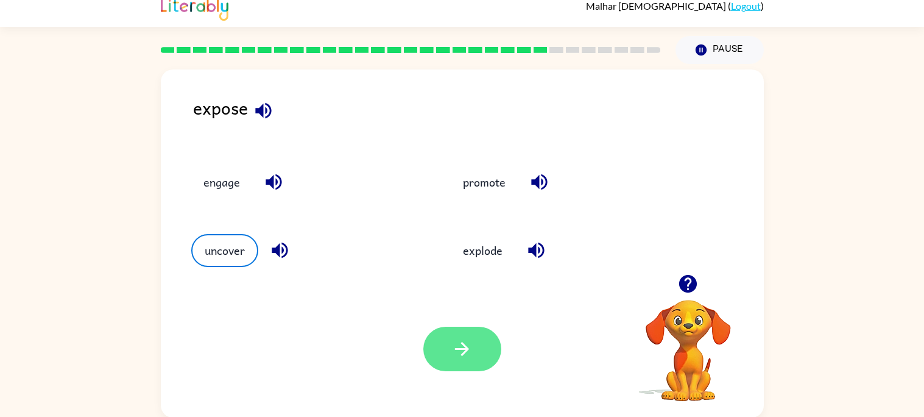
click at [429, 342] on button "button" at bounding box center [462, 348] width 78 height 44
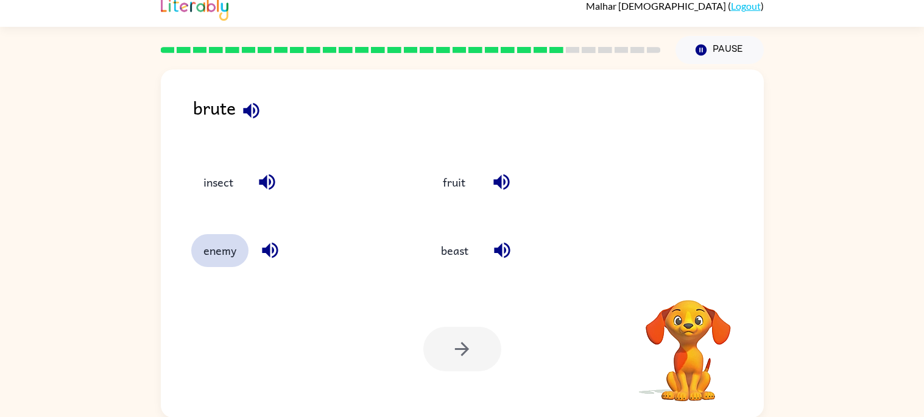
click at [214, 247] on button "enemy" at bounding box center [219, 250] width 57 height 33
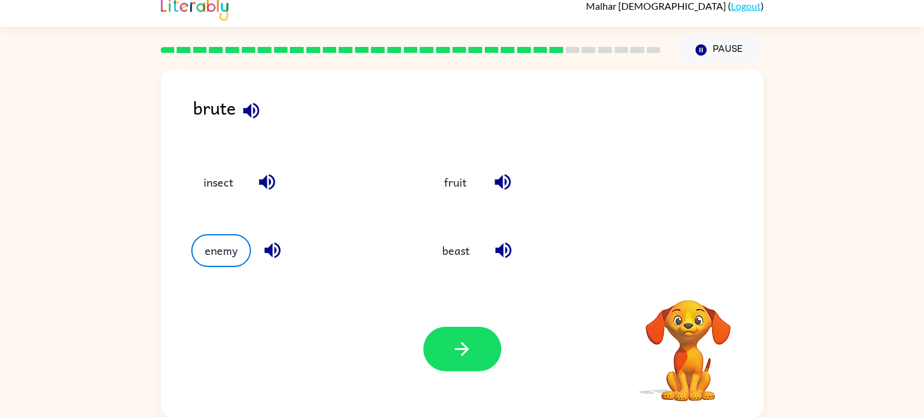
click at [501, 376] on div "Your browser must support playing .mp4 files to use Literably. Please try using…" at bounding box center [462, 348] width 603 height 137
click at [457, 345] on icon "button" at bounding box center [461, 348] width 21 height 21
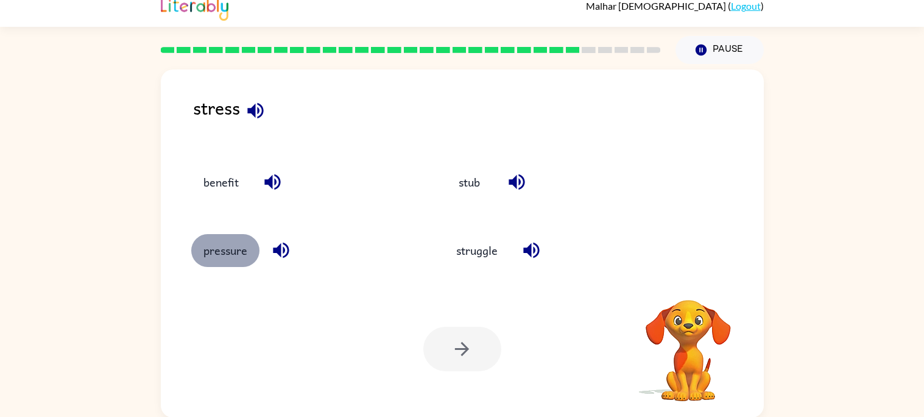
click at [199, 235] on button "pressure" at bounding box center [225, 250] width 68 height 33
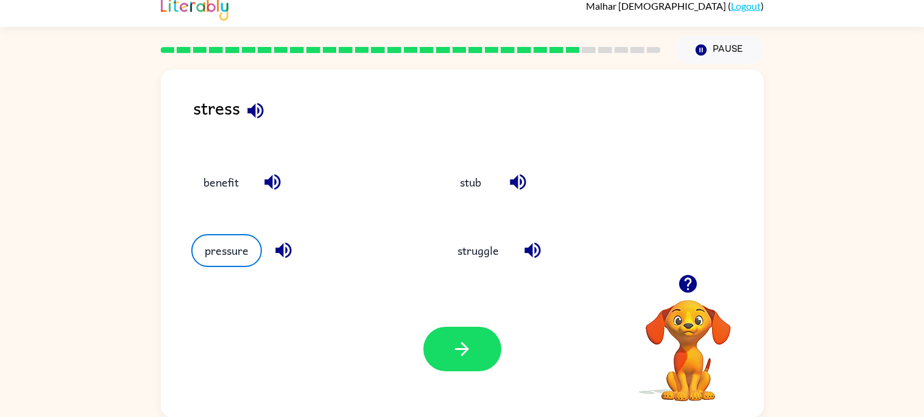
click at [407, 331] on div "Your browser must support playing .mp4 files to use Literably. Please try using…" at bounding box center [462, 348] width 603 height 137
click at [439, 354] on button "button" at bounding box center [462, 348] width 78 height 44
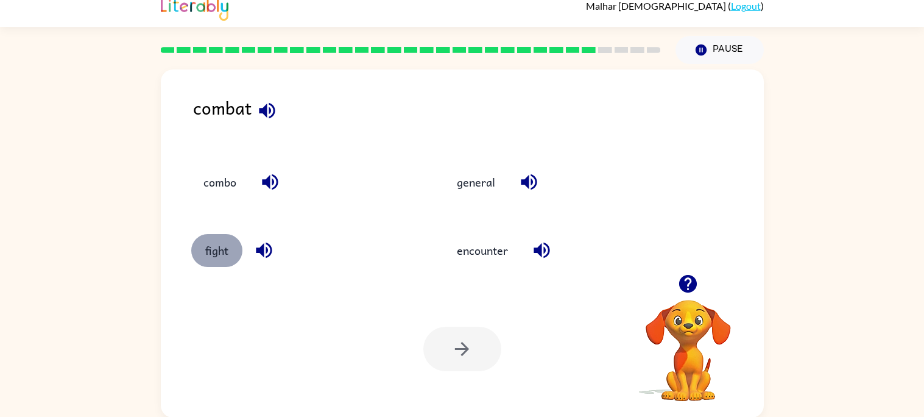
click at [212, 234] on button "fight" at bounding box center [216, 250] width 51 height 33
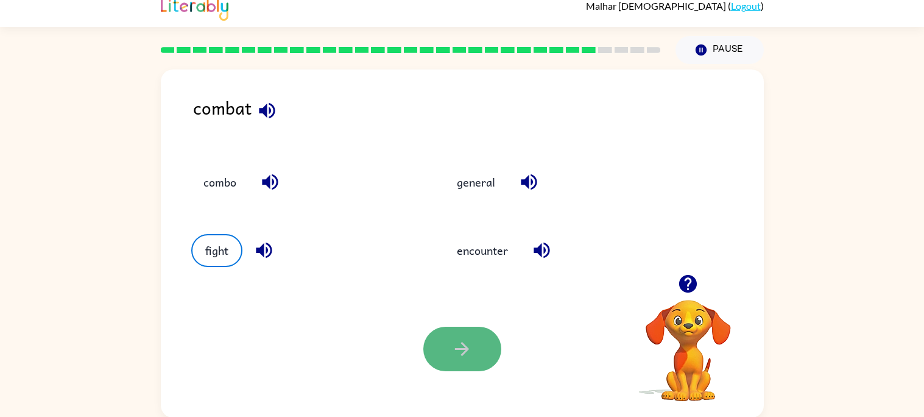
click at [467, 359] on button "button" at bounding box center [462, 348] width 78 height 44
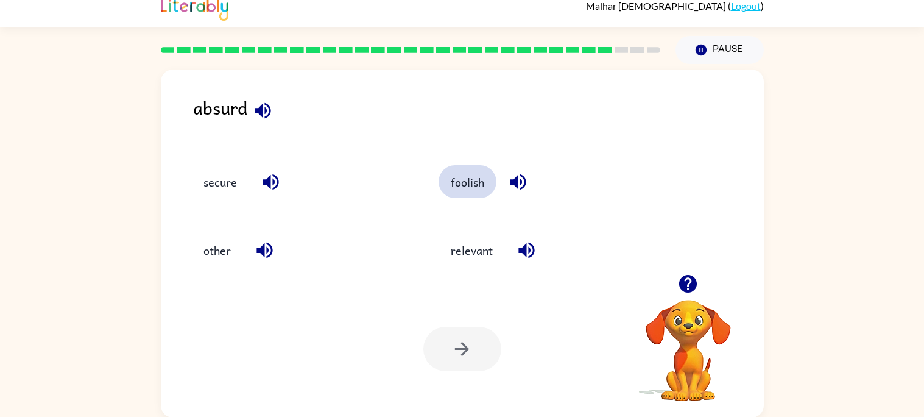
click at [479, 175] on button "foolish" at bounding box center [467, 181] width 58 height 33
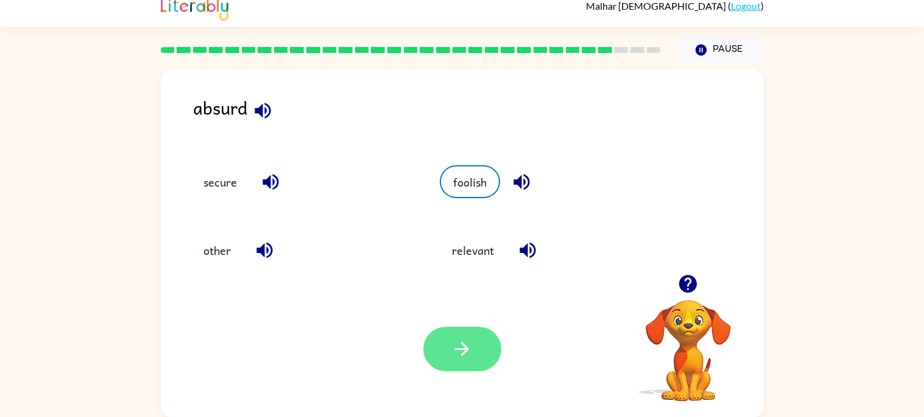
click at [430, 350] on button "button" at bounding box center [462, 348] width 78 height 44
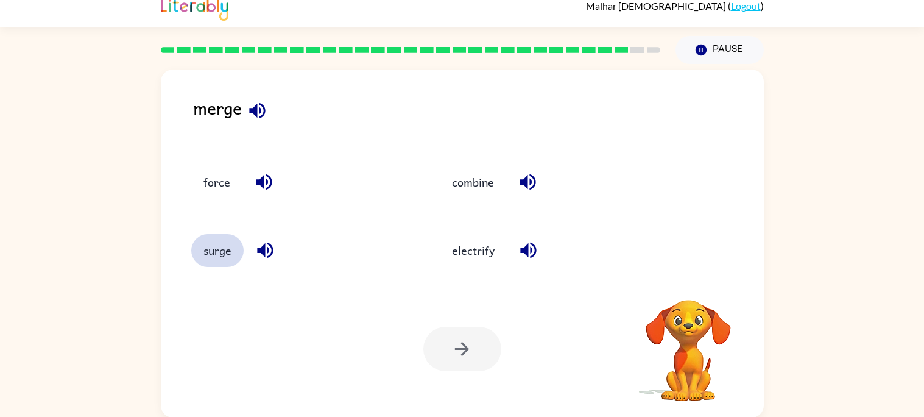
click at [213, 248] on button "surge" at bounding box center [217, 250] width 52 height 33
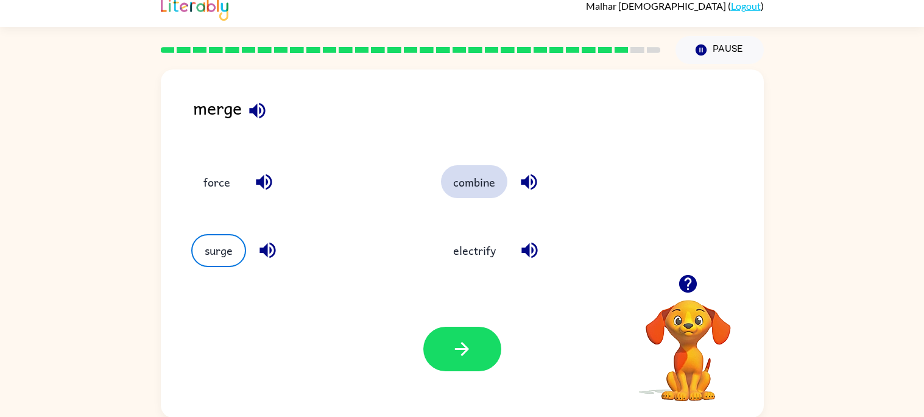
click at [488, 178] on button "combine" at bounding box center [474, 181] width 66 height 33
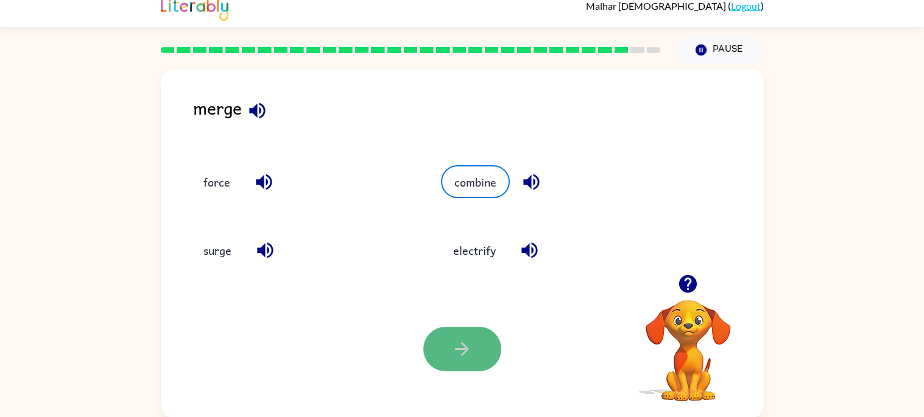
click at [449, 341] on button "button" at bounding box center [462, 348] width 78 height 44
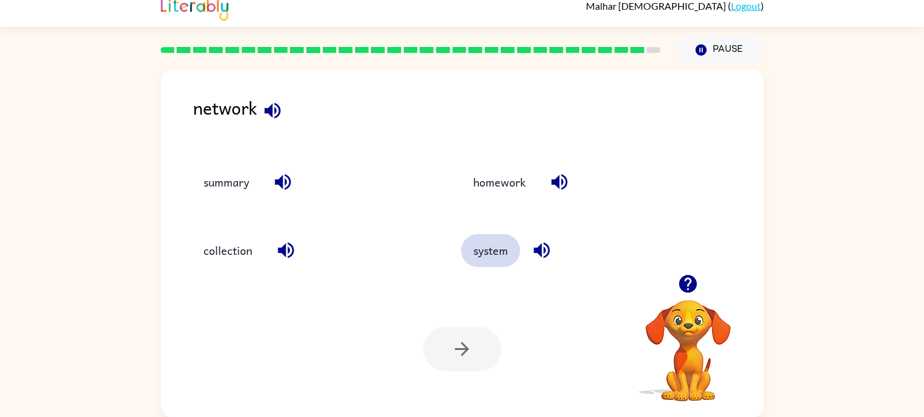
click at [493, 241] on button "system" at bounding box center [490, 250] width 59 height 33
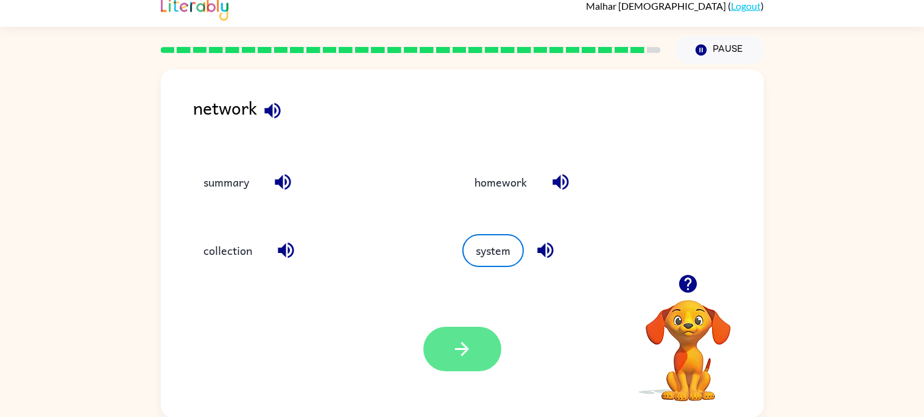
click at [473, 339] on button "button" at bounding box center [462, 348] width 78 height 44
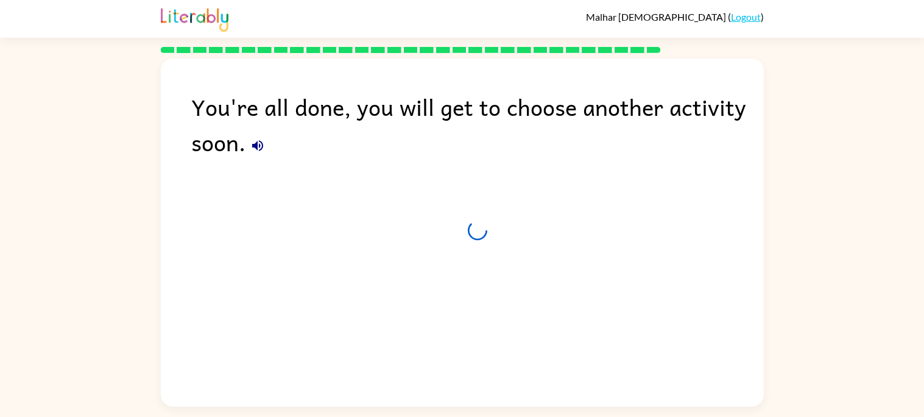
scroll to position [0, 0]
